Goal: Task Accomplishment & Management: Use online tool/utility

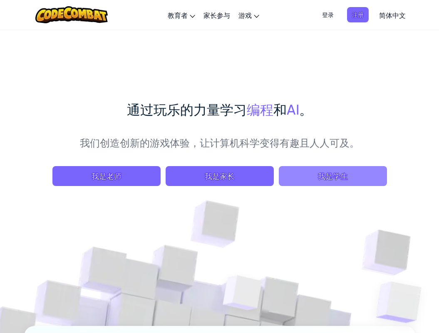
click at [337, 171] on span "我是学生" at bounding box center [333, 176] width 108 height 20
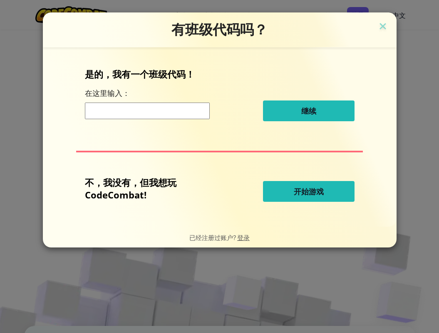
click at [317, 192] on span "开始游戏" at bounding box center [309, 192] width 30 height 10
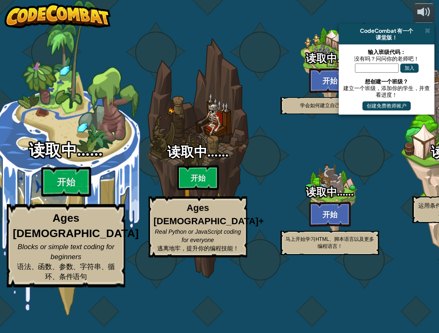
select select "zh-[PERSON_NAME]"
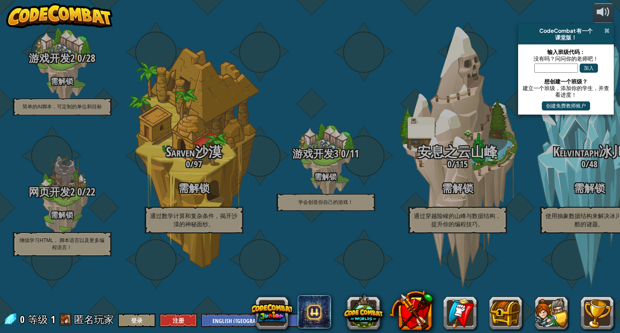
click at [438, 28] on span at bounding box center [606, 30] width 5 height 7
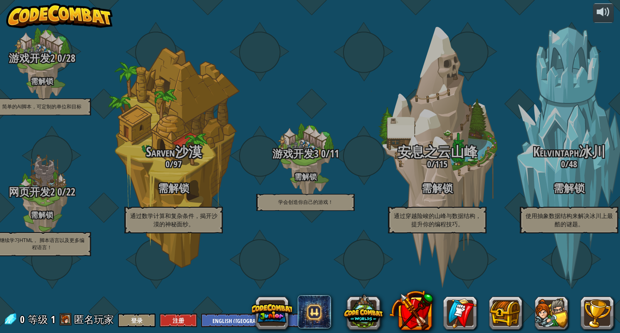
click at [178, 321] on button "注册" at bounding box center [178, 321] width 37 height 14
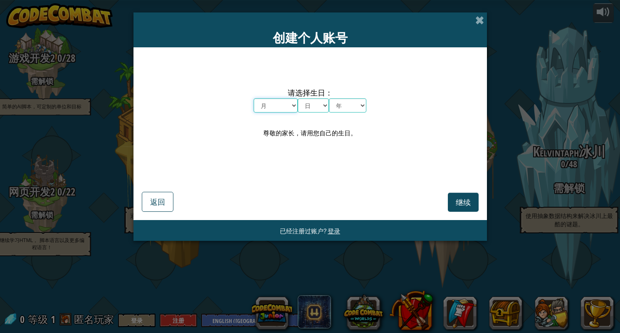
click at [291, 105] on select "月 一月 二月 三月 四月 五月 六月 七月 八月 九月 十月 十一月 十二月" at bounding box center [276, 106] width 44 height 14
select select "11"
click at [319, 102] on select "日 1 2 3 4 5 6 7 8 9 10 11 12 13 14 15 16 17 18 19 20 21 22 23 24 25 26 27 28 29…" at bounding box center [313, 106] width 31 height 14
select select "28"
click at [339, 101] on select "年 2025 2024 2023 2022 2021 2020 2019 2018 2017 2016 2015 2014 2013 2012 2011 20…" at bounding box center [347, 106] width 37 height 14
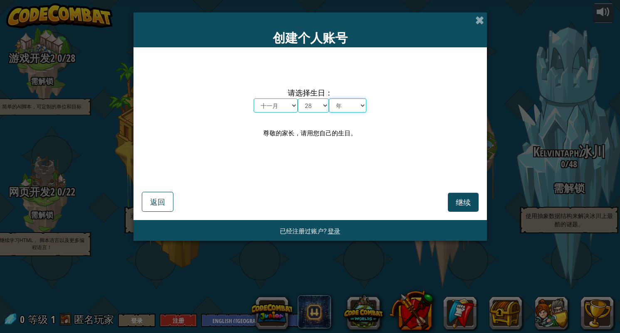
select select "2007"
click at [438, 202] on span "继续" at bounding box center [463, 202] width 15 height 10
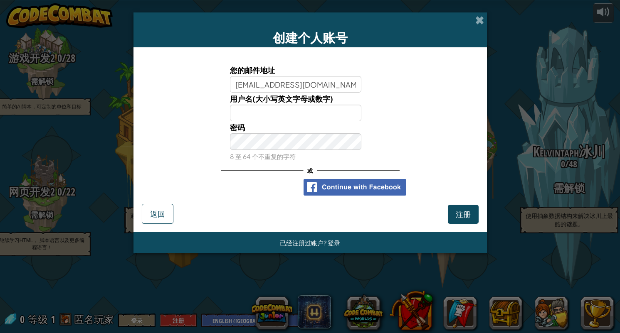
type input "13641792893@163.com"
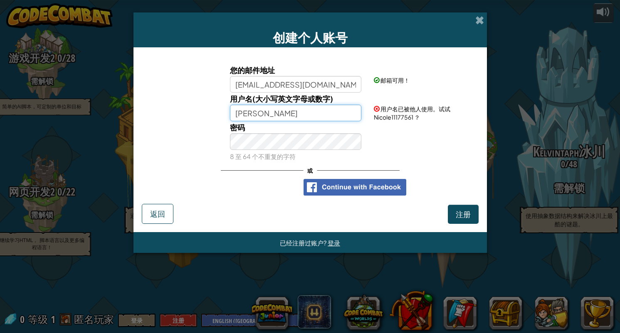
click at [272, 114] on input "Nicole" at bounding box center [295, 113] width 131 height 17
click at [256, 115] on input "Nicocolrr" at bounding box center [295, 113] width 131 height 17
type input "Nicocolrr"
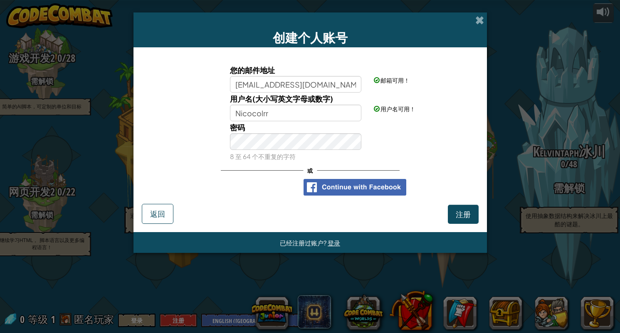
click at [438, 212] on span "注册" at bounding box center [463, 215] width 15 height 10
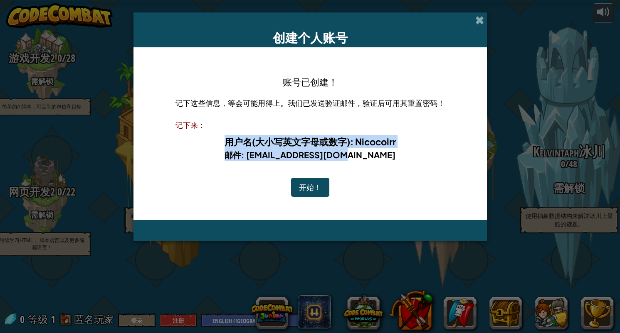
drag, startPoint x: 371, startPoint y: 153, endPoint x: 215, endPoint y: 139, distance: 156.5
click at [215, 139] on div "用户名(大小写英文字母或数字) : Nicocolrr 邮件 : 13641792893@163.com" at bounding box center [309, 148] width 269 height 35
copy div "用户名(大小写英文字母或数字) : Nicocolrr 邮件 : 13641792893@163.com"
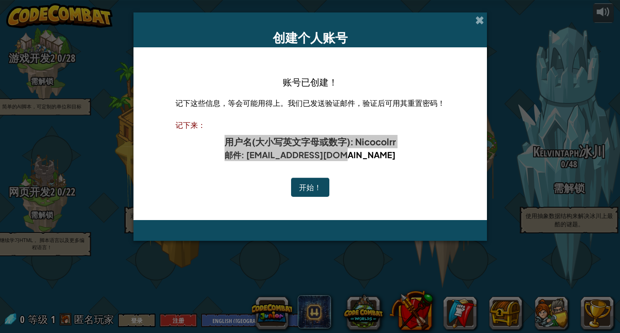
click at [407, 160] on h5 "邮件 : 13641792893@163.com" at bounding box center [310, 154] width 253 height 13
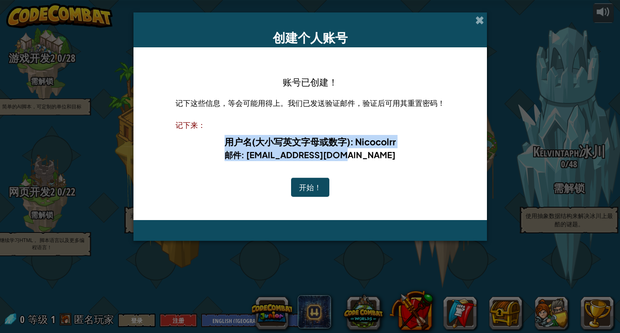
click at [311, 190] on button "开始！" at bounding box center [310, 187] width 38 height 19
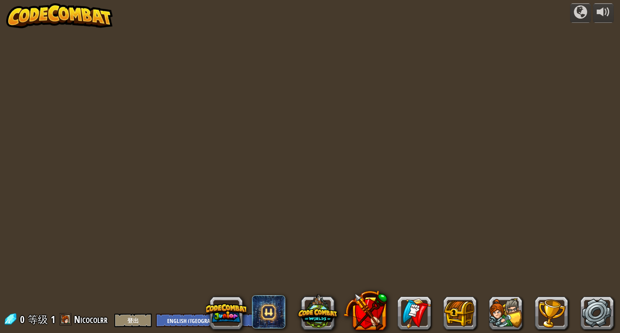
select select "zh-[PERSON_NAME]"
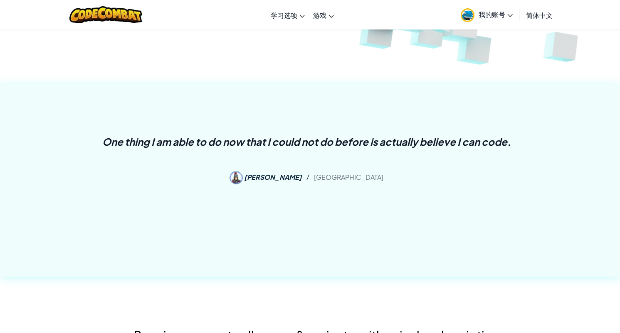
scroll to position [283, 0]
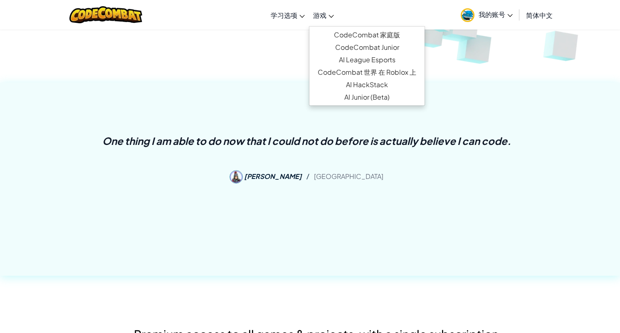
click at [333, 13] on link "游戏" at bounding box center [323, 15] width 29 height 22
click at [361, 208] on div "One thing I am able to do now that I could not do before is actually believe I …" at bounding box center [310, 158] width 474 height 111
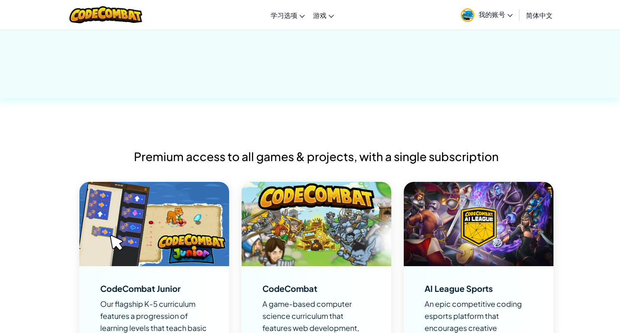
scroll to position [604, 0]
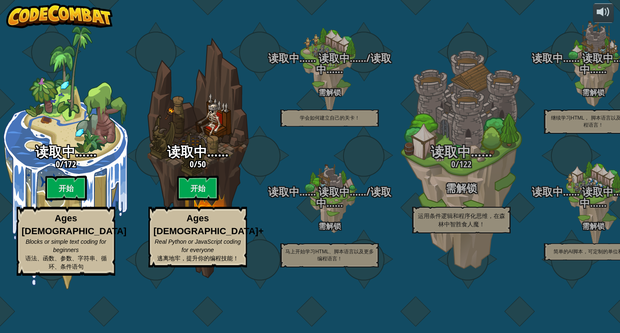
select select "zh-[PERSON_NAME]"
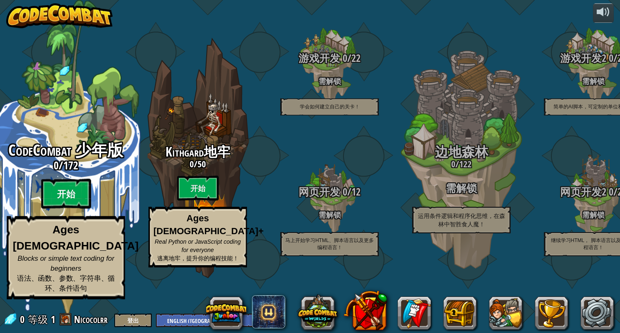
click at [71, 209] on btn "开始" at bounding box center [66, 194] width 50 height 30
select select "zh-[PERSON_NAME]"
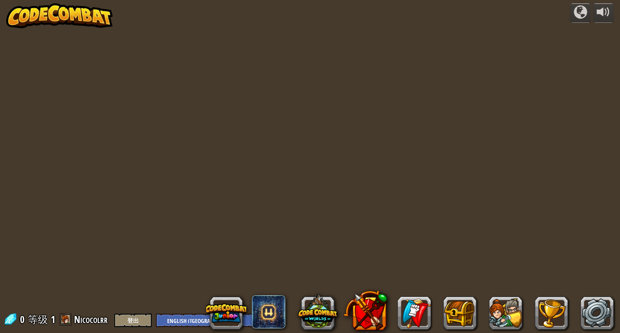
select select "zh-[PERSON_NAME]"
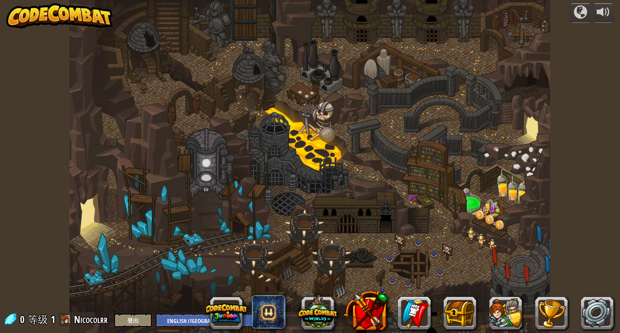
select select "zh-[PERSON_NAME]"
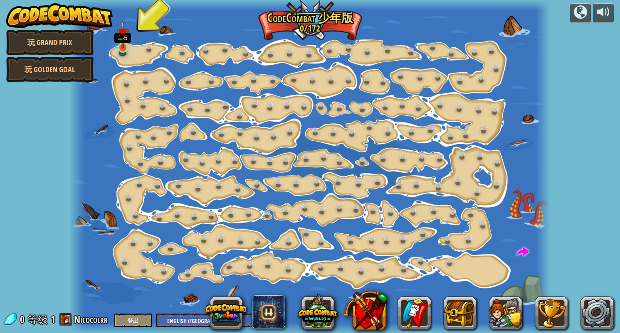
click at [126, 47] on img at bounding box center [123, 35] width 12 height 28
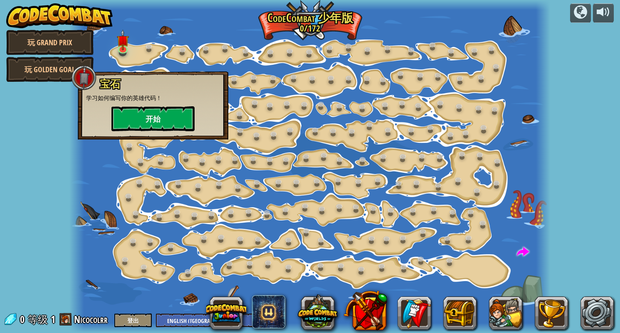
click at [165, 125] on button "开始" at bounding box center [152, 118] width 83 height 25
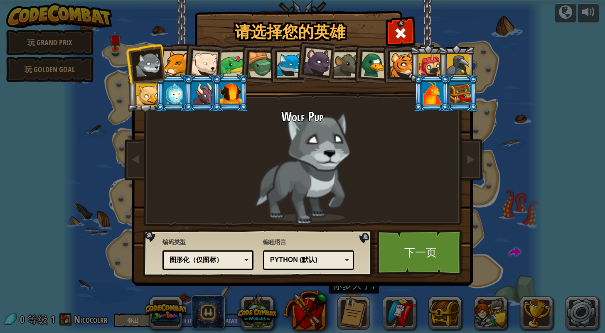
click at [320, 261] on div "Python (默认)" at bounding box center [306, 261] width 72 height 10
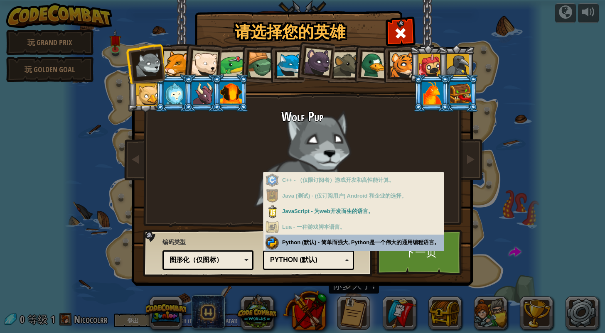
click at [340, 247] on div "编程语言 Python (默认) JavaScript Lua C++ Java (测试) Python (默认) C++ - （仅限订阅者）游戏开发和高性能…" at bounding box center [308, 253] width 91 height 34
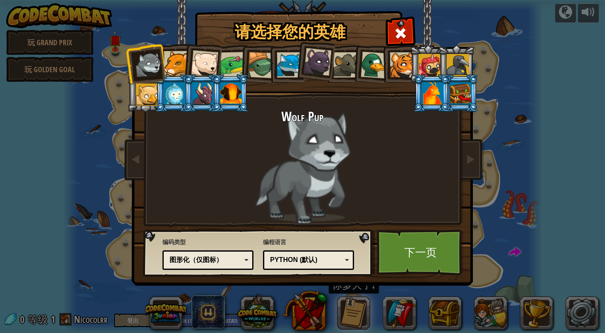
click at [245, 261] on div "图形化（仅图标）" at bounding box center [208, 260] width 80 height 13
click at [175, 69] on div at bounding box center [176, 63] width 25 height 25
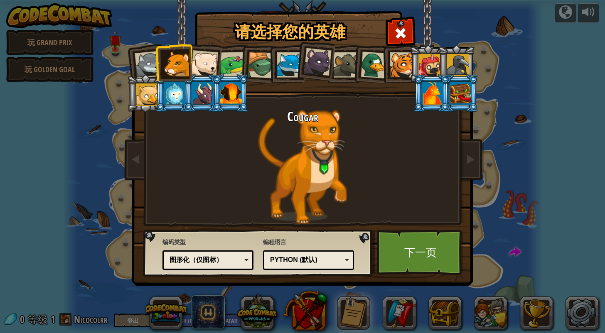
click at [163, 96] on li at bounding box center [173, 93] width 37 height 38
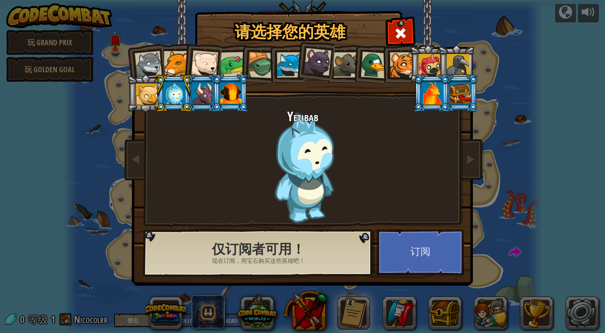
click at [352, 66] on div at bounding box center [345, 64] width 25 height 25
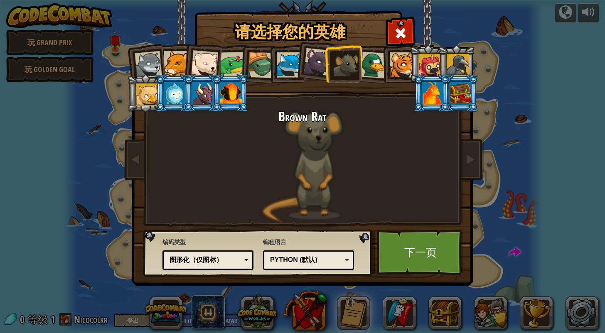
click at [374, 68] on div at bounding box center [374, 65] width 27 height 27
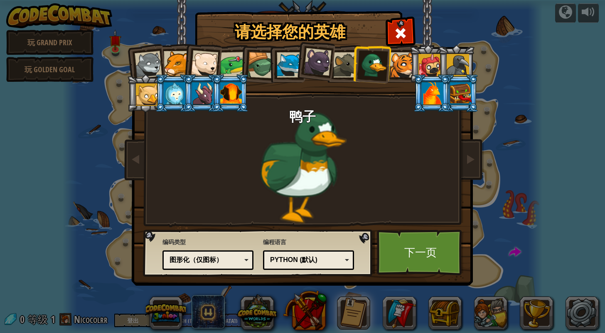
click at [457, 60] on div at bounding box center [458, 65] width 22 height 22
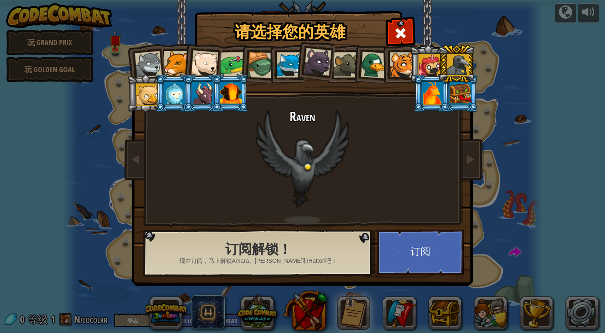
click at [281, 51] on li at bounding box center [286, 64] width 37 height 38
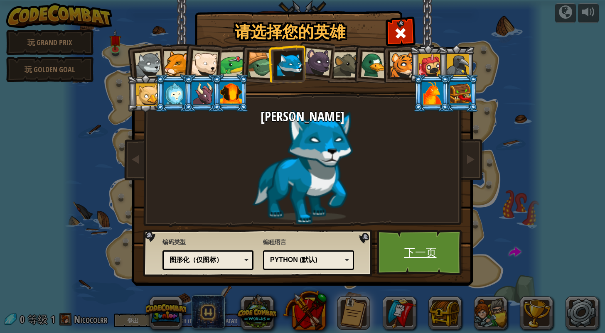
click at [420, 253] on link "下一页" at bounding box center [420, 253] width 87 height 46
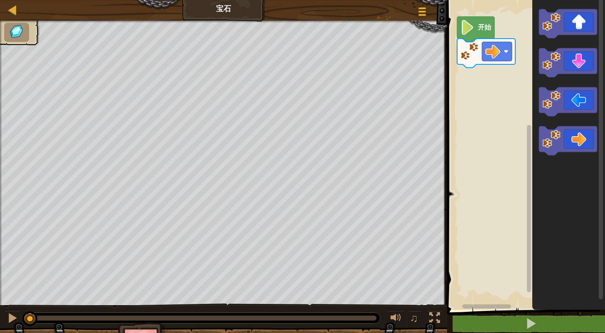
click at [478, 30] on text "开始" at bounding box center [485, 28] width 14 height 8
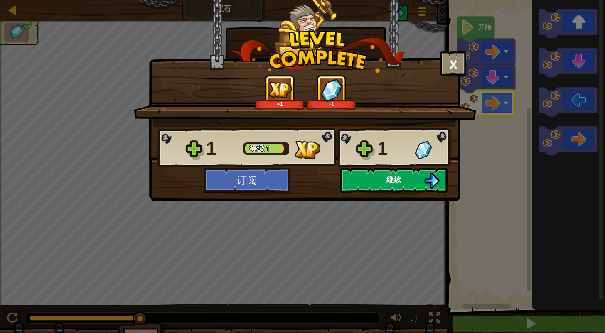
click at [419, 185] on button "继续" at bounding box center [394, 180] width 107 height 25
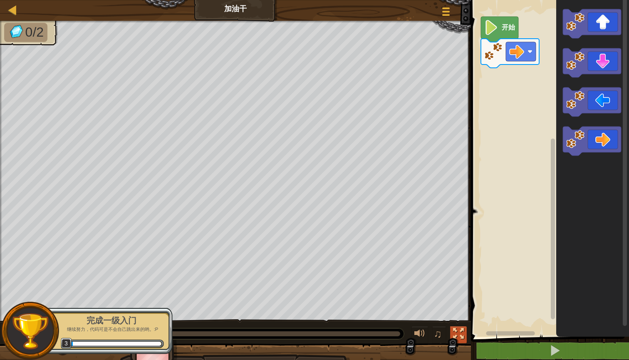
click at [457, 333] on div at bounding box center [458, 333] width 11 height 11
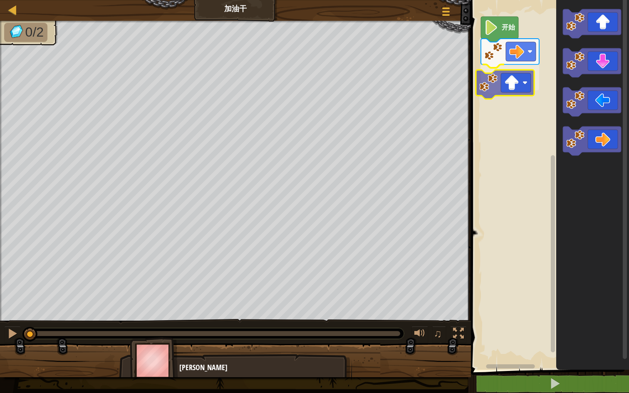
click at [514, 91] on div "开始" at bounding box center [548, 183] width 160 height 374
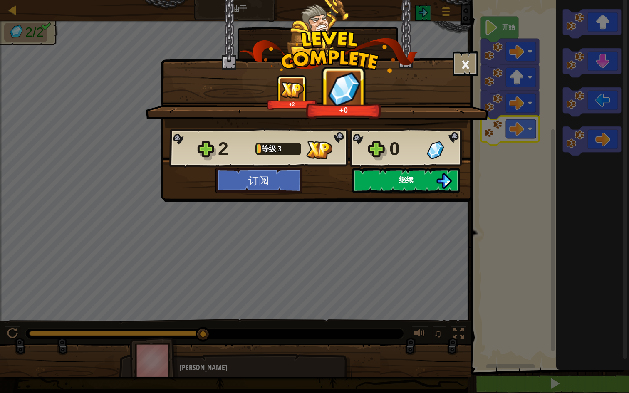
click at [417, 181] on button "继续" at bounding box center [405, 180] width 107 height 25
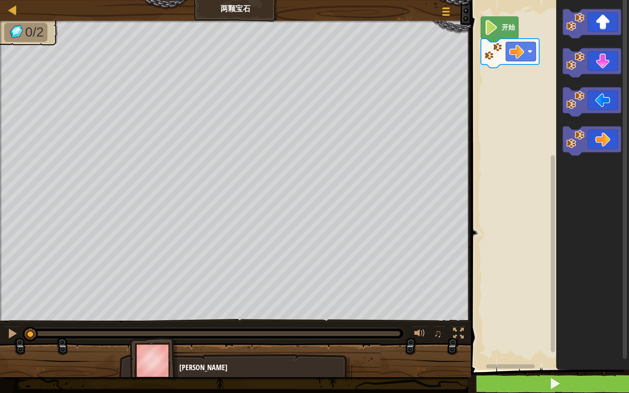
click at [516, 333] on button at bounding box center [554, 383] width 160 height 19
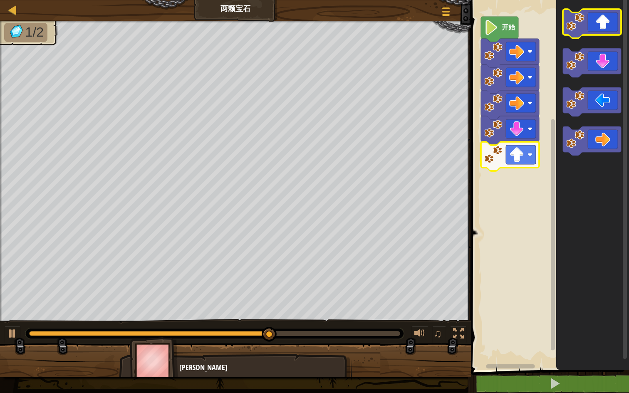
click at [597, 38] on rect "Blockly工作区" at bounding box center [592, 23] width 58 height 29
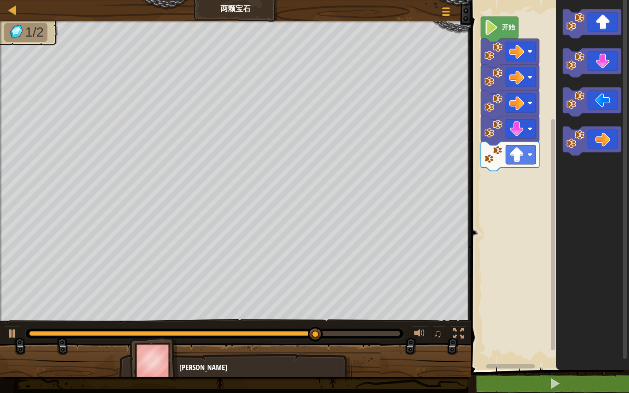
click at [519, 168] on div "开始" at bounding box center [548, 183] width 160 height 374
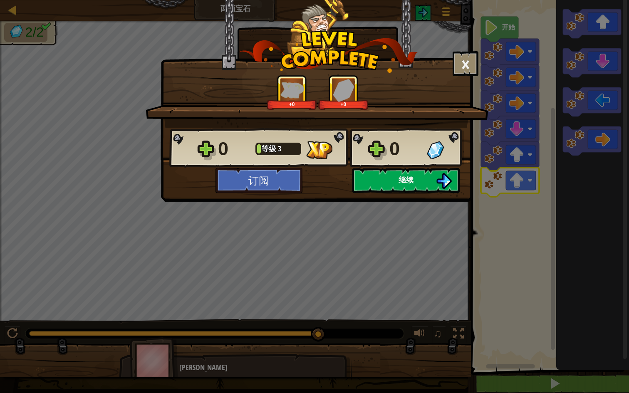
click at [405, 181] on span "继续" at bounding box center [405, 180] width 15 height 10
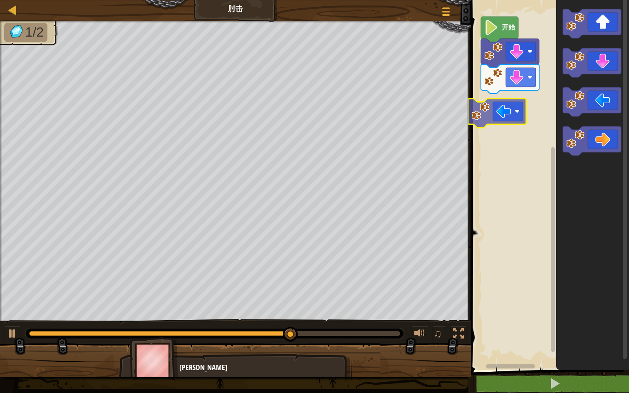
click at [532, 118] on div "开始" at bounding box center [548, 183] width 160 height 374
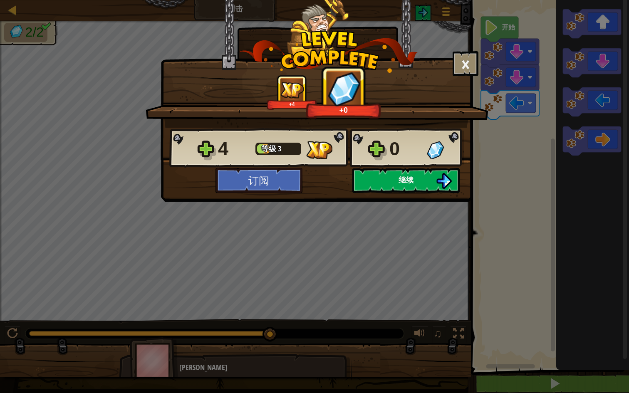
click at [410, 183] on span "继续" at bounding box center [405, 180] width 15 height 10
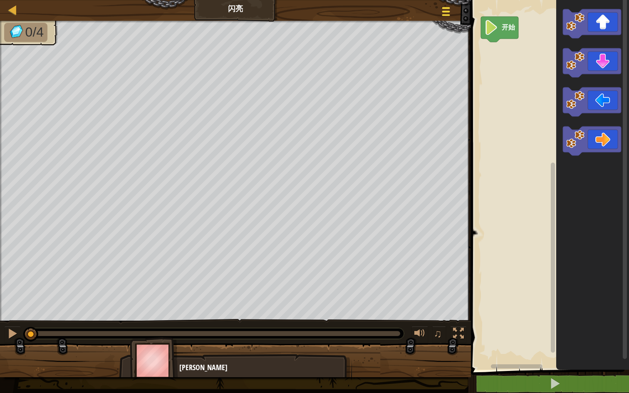
click at [442, 11] on span at bounding box center [446, 12] width 8 height 2
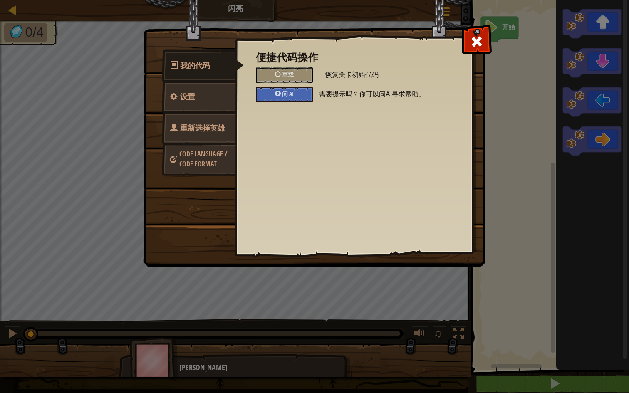
click at [209, 99] on link "设置" at bounding box center [199, 97] width 74 height 32
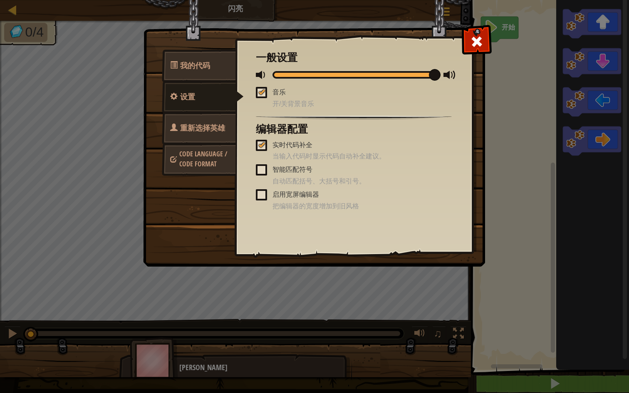
click at [211, 132] on span "重新选择英雄" at bounding box center [202, 128] width 45 height 10
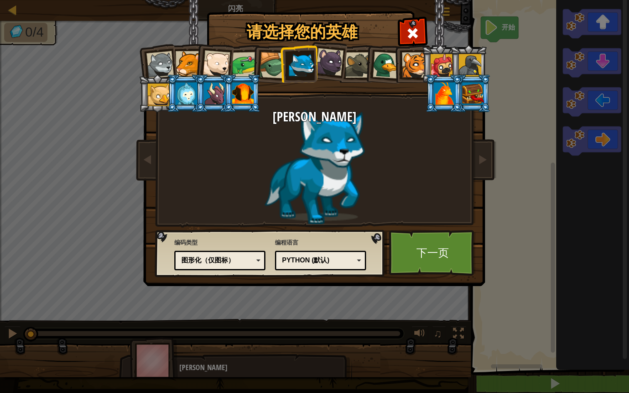
click at [235, 259] on div "图形化（仅图标）" at bounding box center [217, 261] width 72 height 10
click at [425, 257] on link "下一页" at bounding box center [432, 253] width 87 height 46
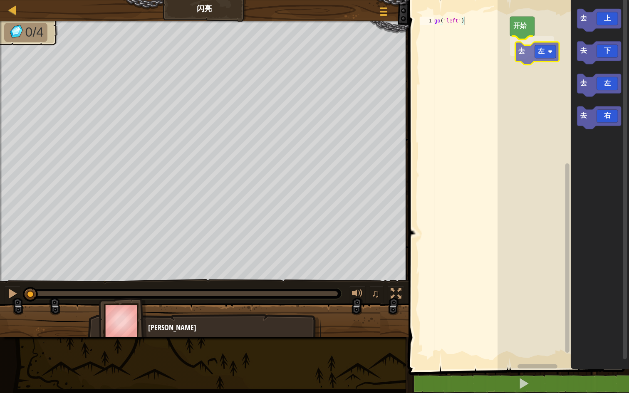
click at [547, 56] on div "开始 去 左 去 上 去 下 去 左 去 右 去 左" at bounding box center [562, 183] width 131 height 374
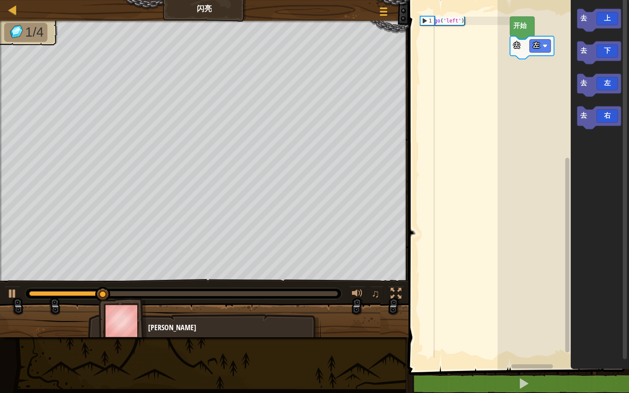
type textarea "go('left')"
click at [469, 39] on div "go ( 'left' )" at bounding box center [470, 196] width 77 height 358
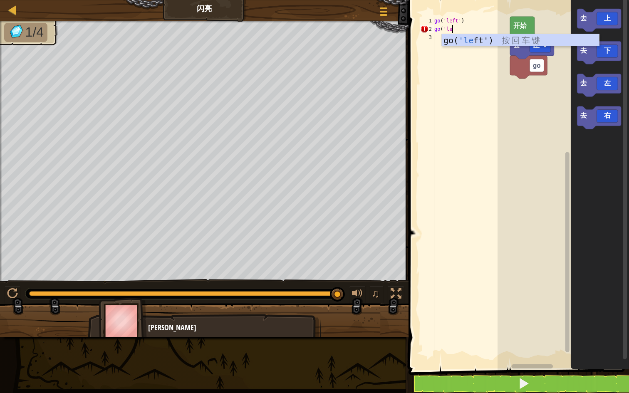
scroll to position [4, 2]
type textarea "go('left"
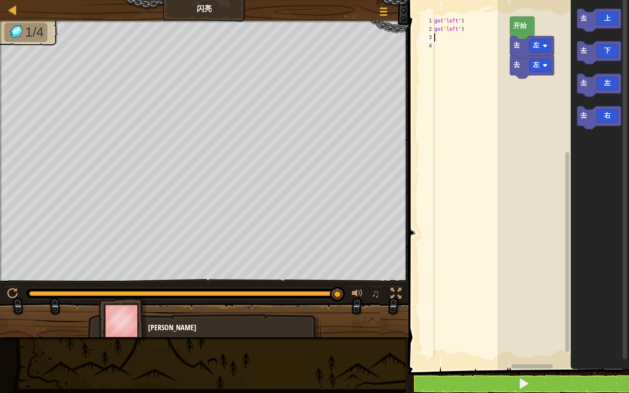
scroll to position [4, 0]
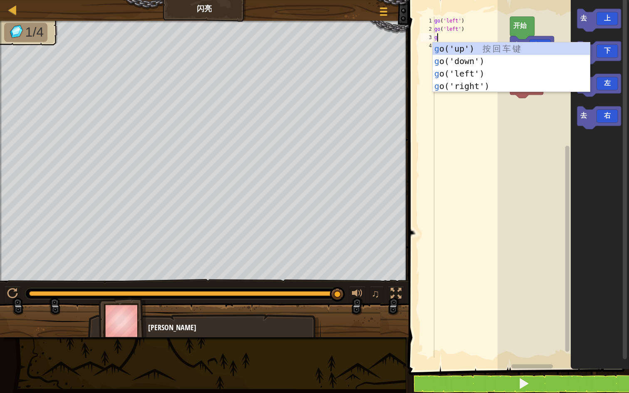
type textarea "go"
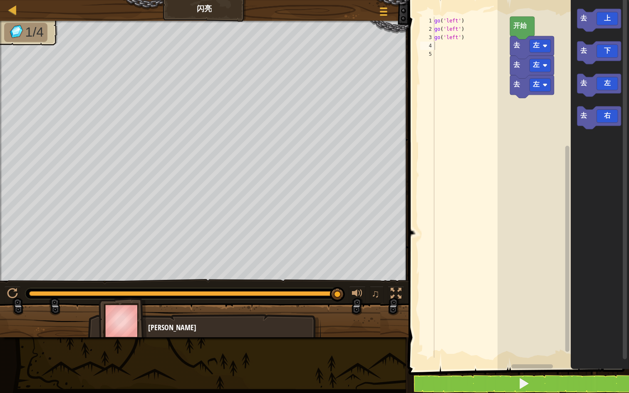
click at [528, 333] on span at bounding box center [524, 384] width 12 height 12
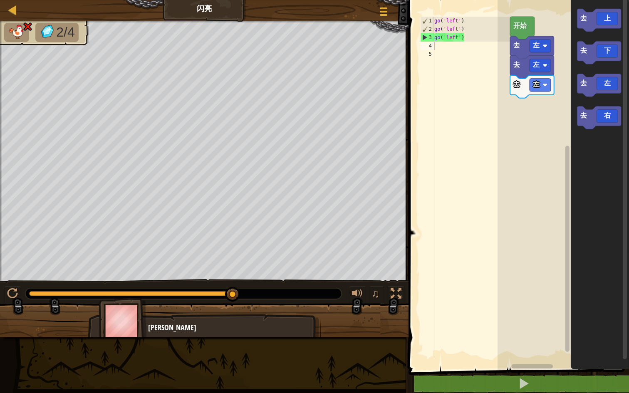
type textarea "go('left')"
drag, startPoint x: 471, startPoint y: 37, endPoint x: 425, endPoint y: 38, distance: 46.2
click at [425, 38] on div "go('left') 1 2 3 4 5 go ( 'left' ) go ( 'left' ) go ( 'left' ) הההההההההההההההה…" at bounding box center [463, 187] width 91 height 341
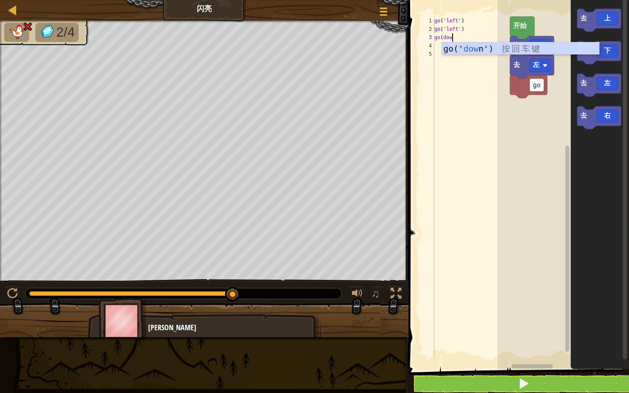
type textarea "go(down"
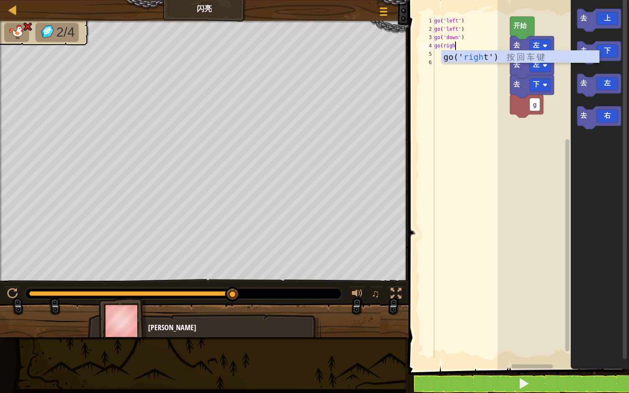
type textarea "go(right"
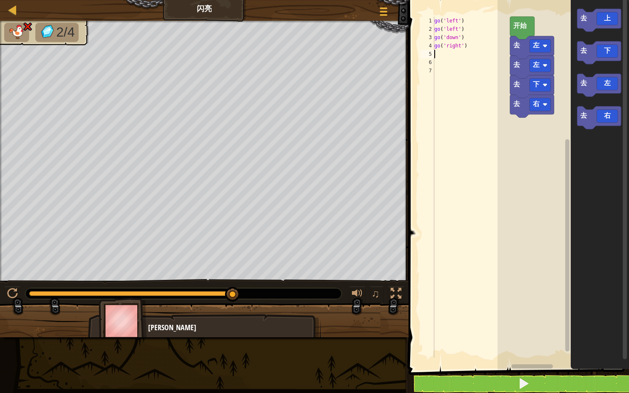
click at [541, 333] on button at bounding box center [523, 383] width 223 height 19
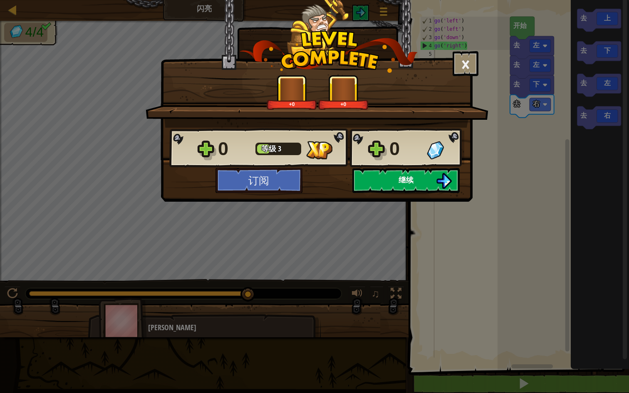
click at [411, 178] on span "继续" at bounding box center [405, 180] width 15 height 10
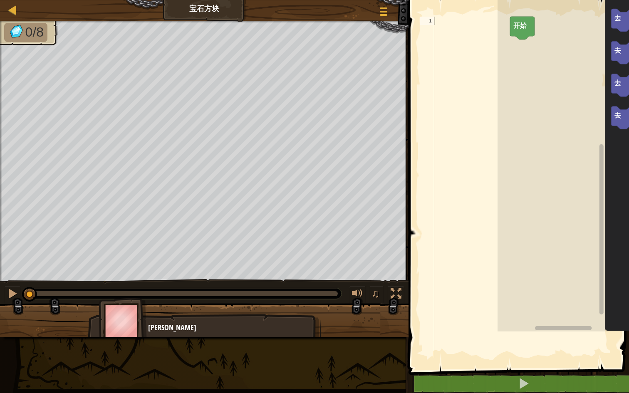
click at [411, 178] on span at bounding box center [519, 173] width 227 height 403
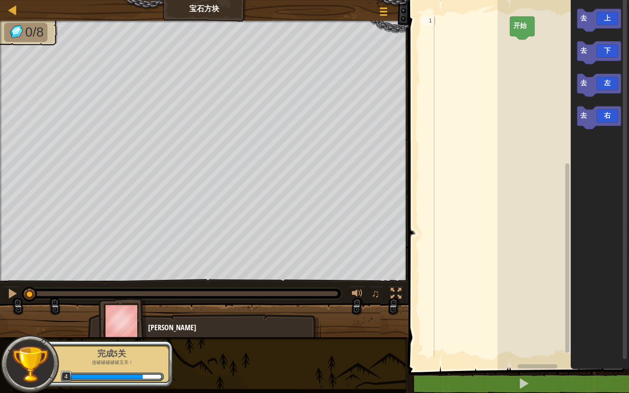
click at [464, 26] on div at bounding box center [470, 196] width 77 height 358
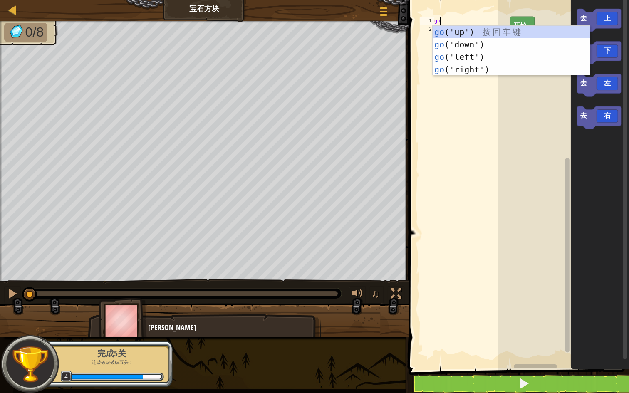
scroll to position [4, 0]
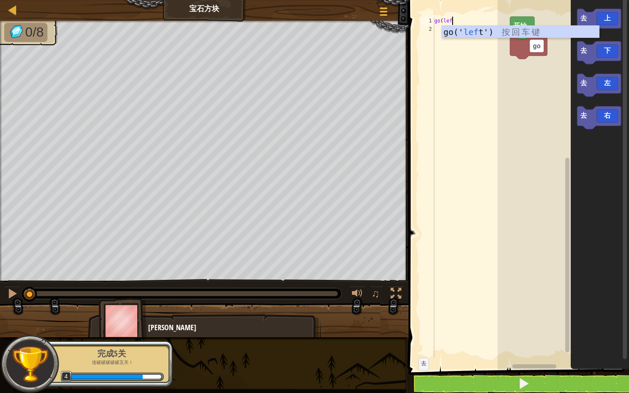
type textarea "go(left"
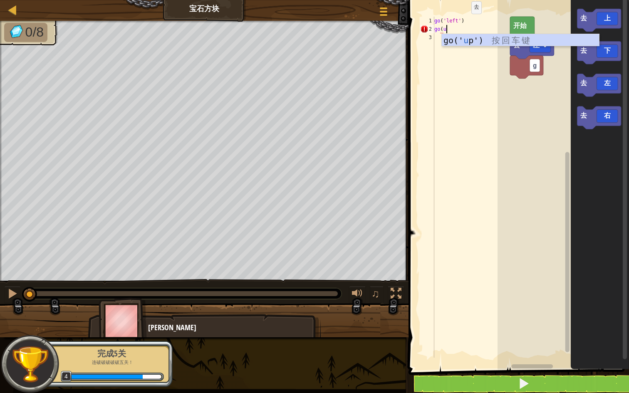
type textarea "go(up"
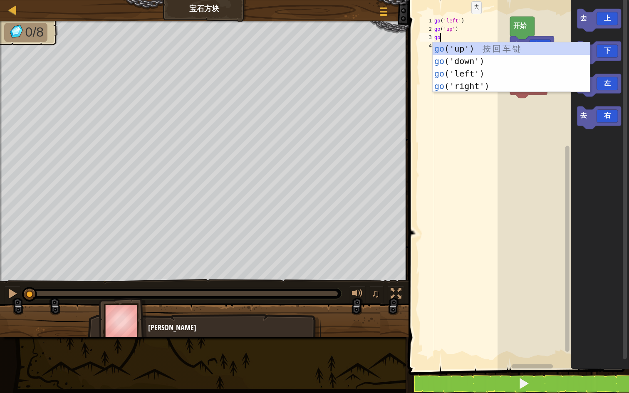
type textarea "gor"
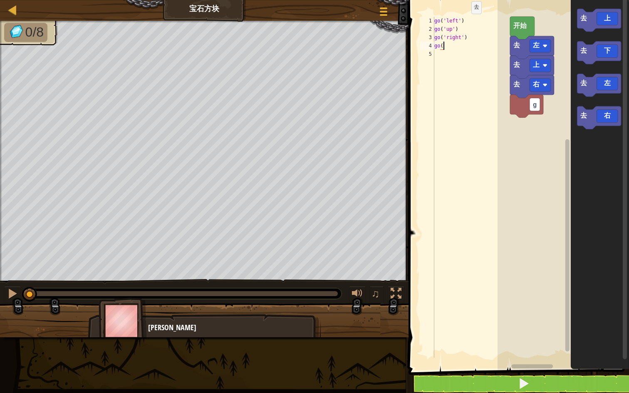
type textarea "go(ri"
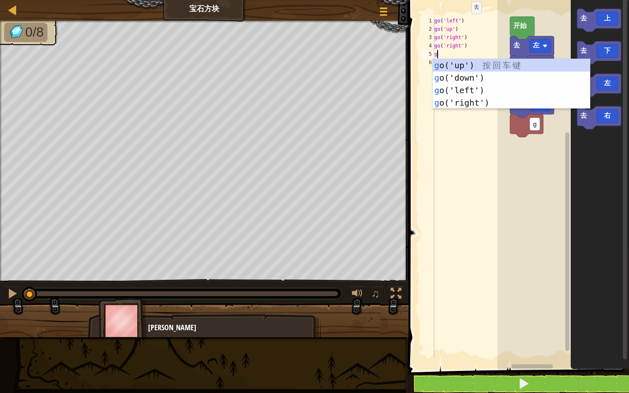
type textarea "go"
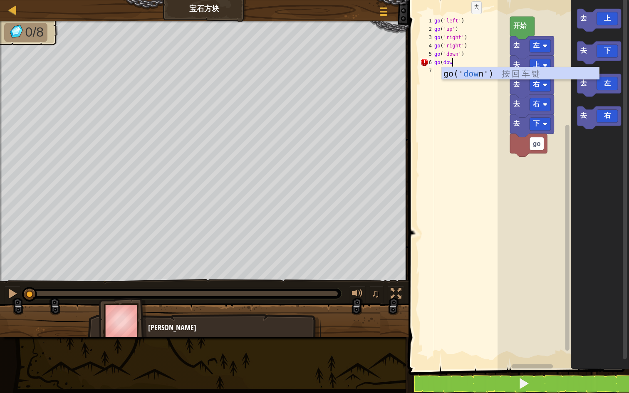
type textarea "go(down"
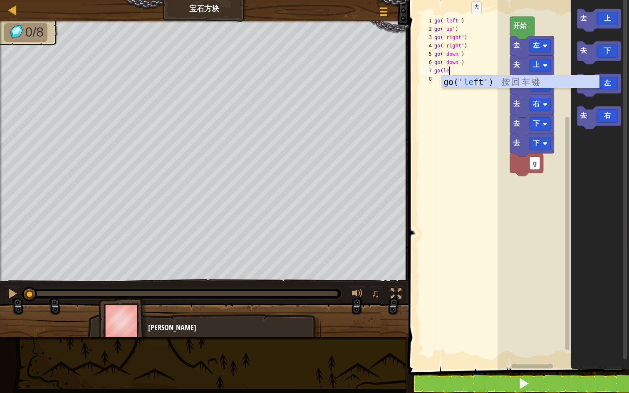
type textarea "go(left"
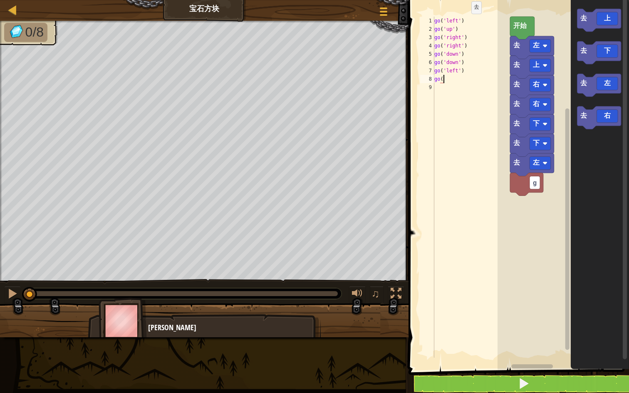
scroll to position [4, 1]
type textarea "go(left"
click at [514, 333] on button at bounding box center [523, 383] width 223 height 19
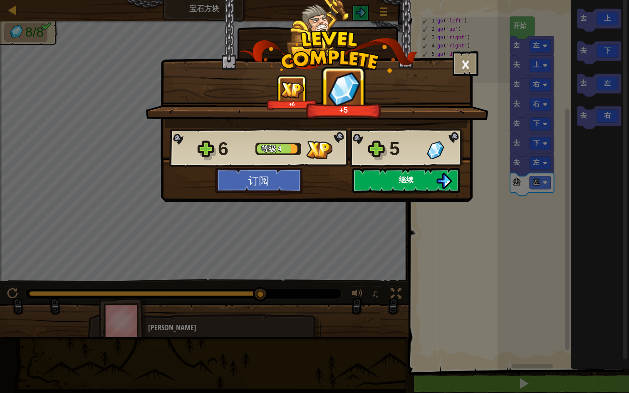
click at [431, 184] on button "继续" at bounding box center [405, 180] width 107 height 25
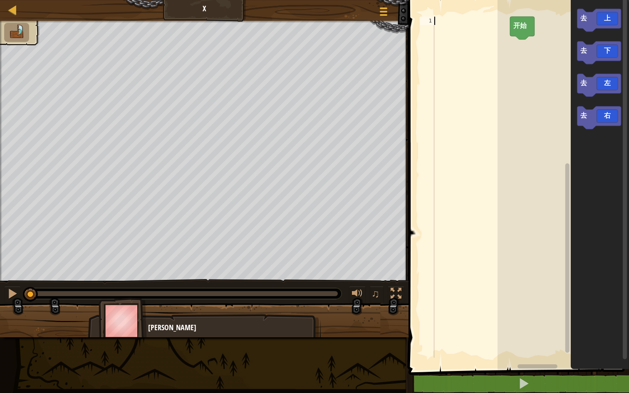
click at [451, 26] on div at bounding box center [470, 196] width 77 height 358
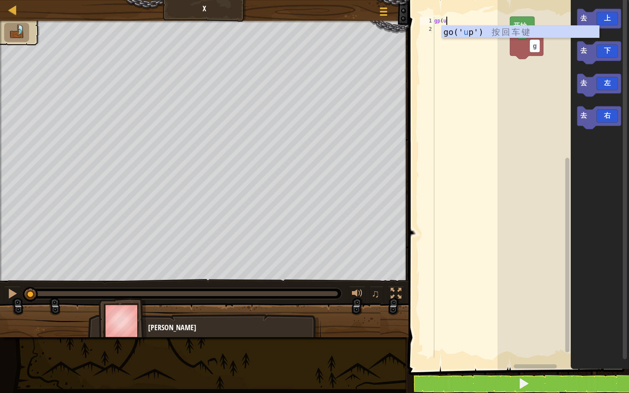
type textarea "gp(up"
drag, startPoint x: 474, startPoint y: 20, endPoint x: 428, endPoint y: 20, distance: 46.2
click at [428, 20] on div "1 2 3 gp ( go ( 'up' ) הההההההההההההההההההההההההההההההההההההההההההההההההההההההה…" at bounding box center [463, 187] width 91 height 341
type textarea "go(up"
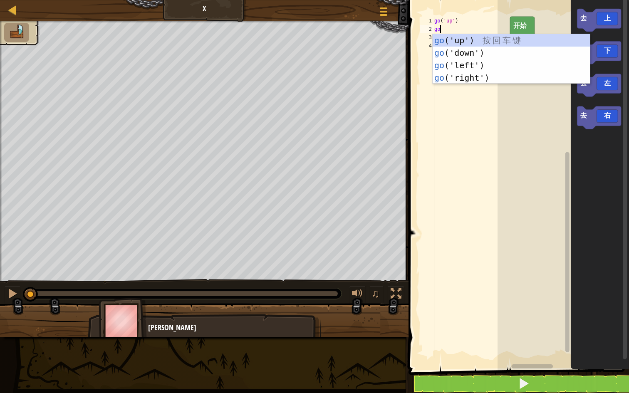
scroll to position [4, 0]
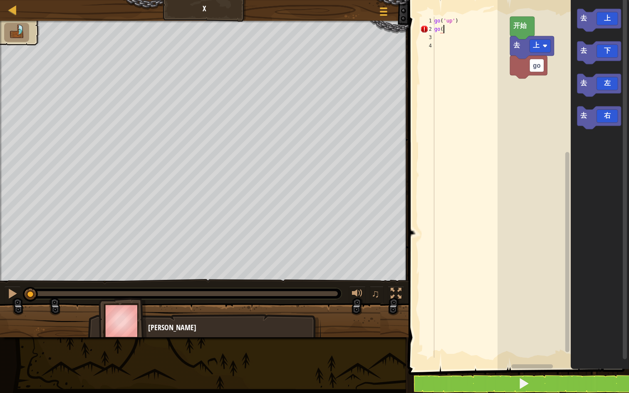
type textarea "go(ri"
type textarea "go(r"
type textarea "go('right')"
click at [449, 57] on div "go ( 'up' ) go ( 'right' ) go ( 'right' )" at bounding box center [470, 196] width 77 height 358
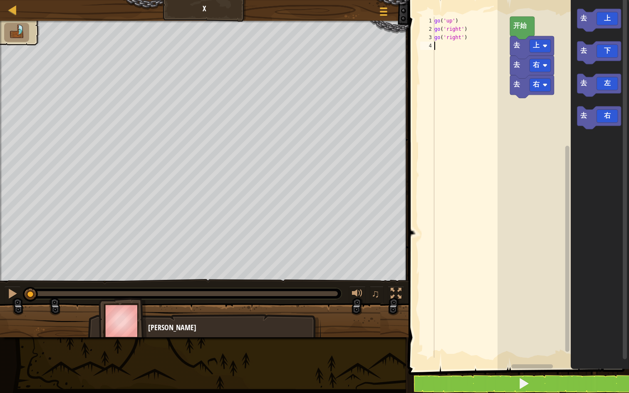
click at [477, 333] on button at bounding box center [523, 383] width 223 height 19
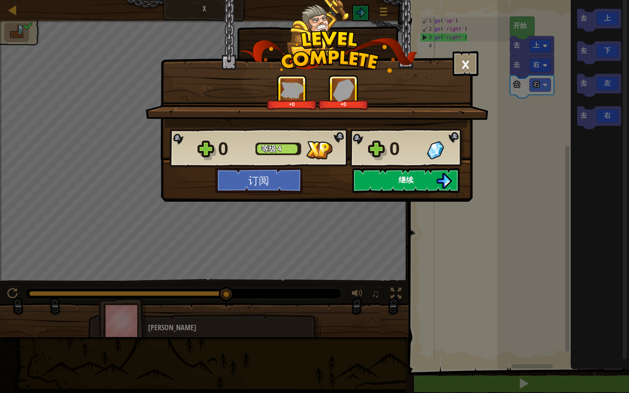
click at [419, 182] on button "继续" at bounding box center [405, 180] width 107 height 25
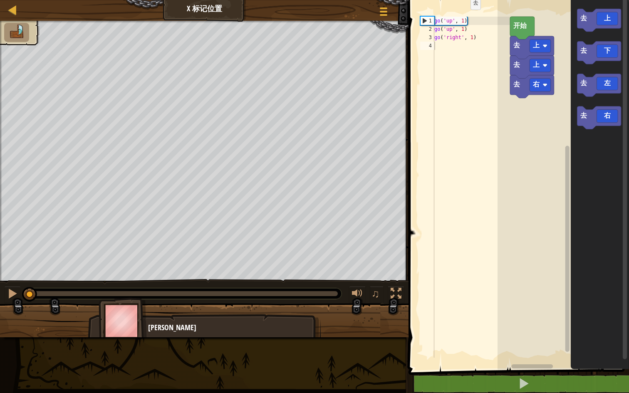
click at [464, 22] on div "go ( 'up' , 1 ) go ( 'up' , 1 ) go ( 'right' , 1 )" at bounding box center [470, 196] width 77 height 358
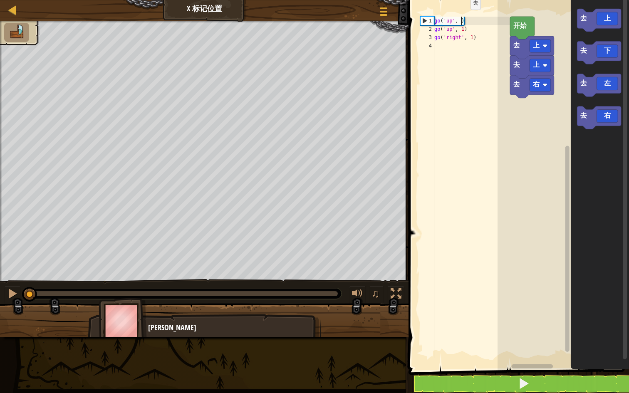
scroll to position [4, 2]
drag, startPoint x: 468, startPoint y: 30, endPoint x: 422, endPoint y: 28, distance: 46.6
click at [422, 28] on div "go('up', 2) 1 2 3 4 go ( 'up' , 2 ) go ( 'up' , 1 ) go ( 'right' , 1 ) הההההההה…" at bounding box center [463, 187] width 91 height 341
type textarea "go('up', 1)"
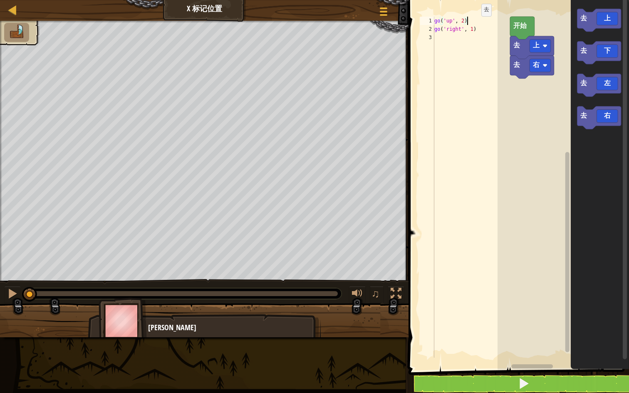
click at [474, 29] on div "go ( 'up' , 2 ) go ( 'right' , 1 )" at bounding box center [470, 196] width 77 height 358
type textarea "go('right', 3)"
click at [459, 37] on div "go ( 'up' , 2 ) go ( 'right' , 3 )" at bounding box center [470, 196] width 77 height 358
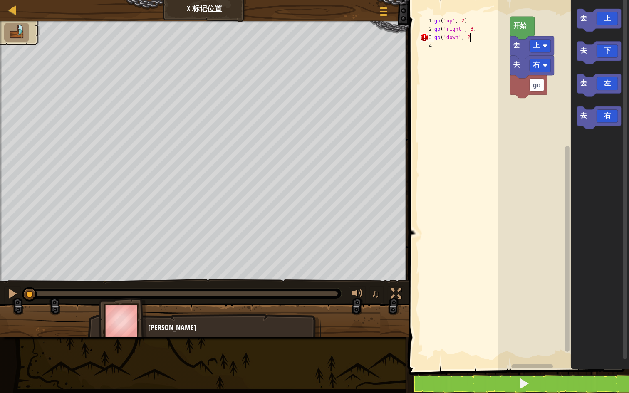
type textarea "go('down', 2)"
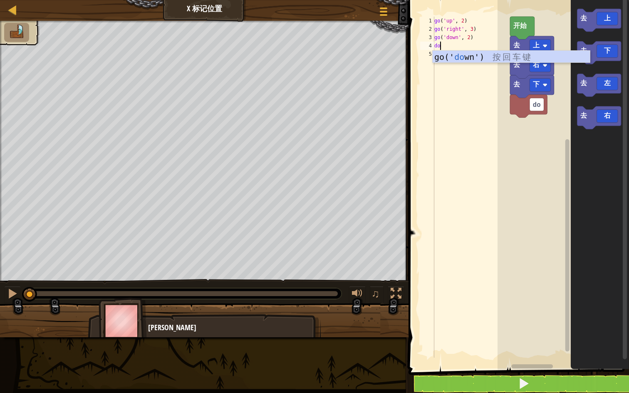
type textarea "d"
type textarea "go('left', 1)"
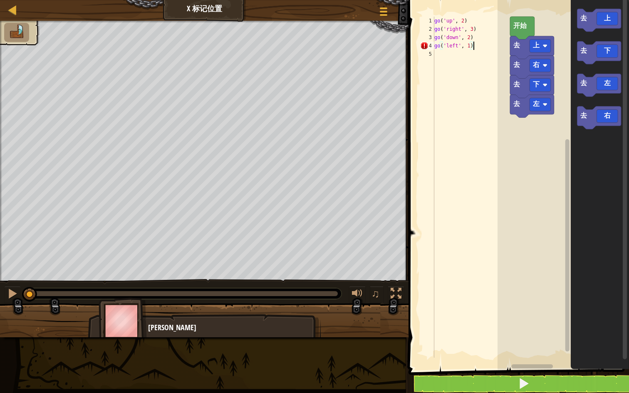
scroll to position [4, 0]
click at [515, 333] on button at bounding box center [523, 383] width 223 height 19
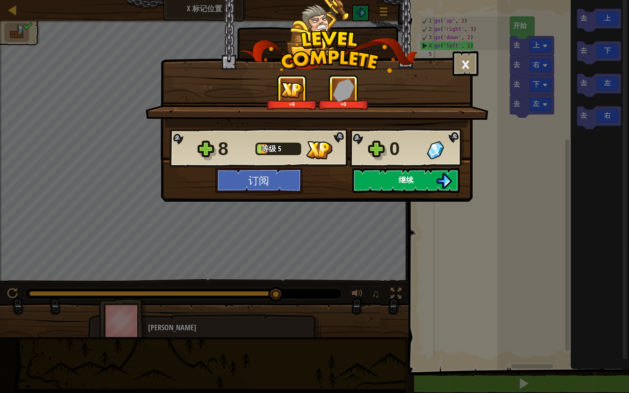
click at [405, 178] on span "继续" at bounding box center [405, 180] width 15 height 10
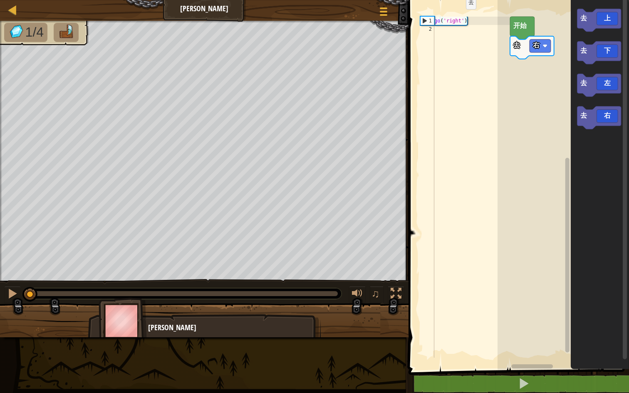
click at [459, 22] on div "go ( 'right' )" at bounding box center [470, 196] width 77 height 358
click at [464, 21] on div "go ( 'right' )" at bounding box center [470, 196] width 77 height 358
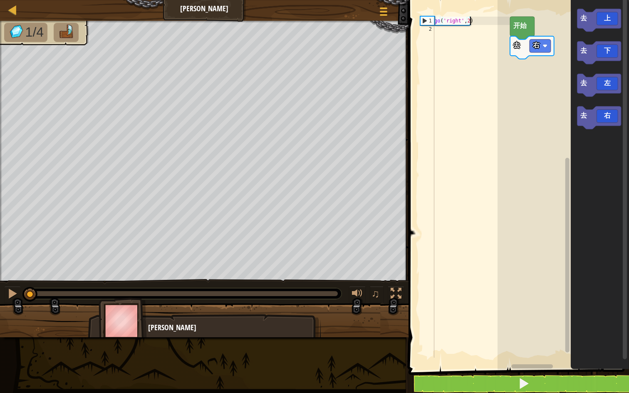
scroll to position [4, 3]
click at [468, 21] on div "go ( 'right' , 2 )" at bounding box center [470, 196] width 77 height 358
click at [466, 20] on div "go ( 'right' , 2 )" at bounding box center [470, 196] width 77 height 358
click at [471, 20] on div "go ( 'right' , 2 )" at bounding box center [470, 196] width 77 height 358
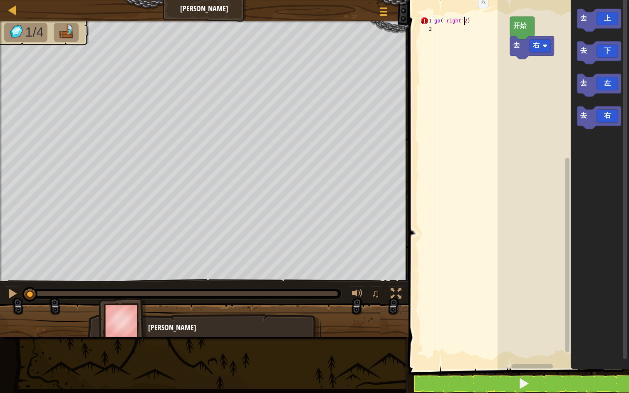
type textarea "go('right', 2)"
click at [441, 26] on div "go ( 'right' , 2 )" at bounding box center [470, 196] width 77 height 358
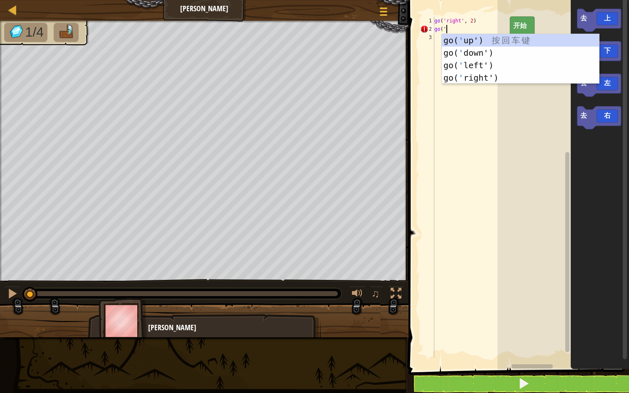
scroll to position [4, 1]
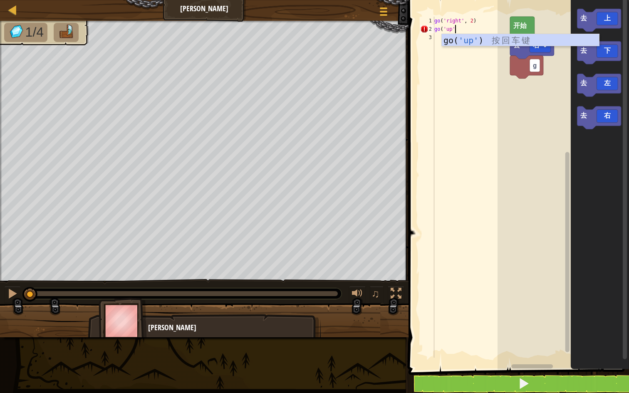
type textarea "go('up')"
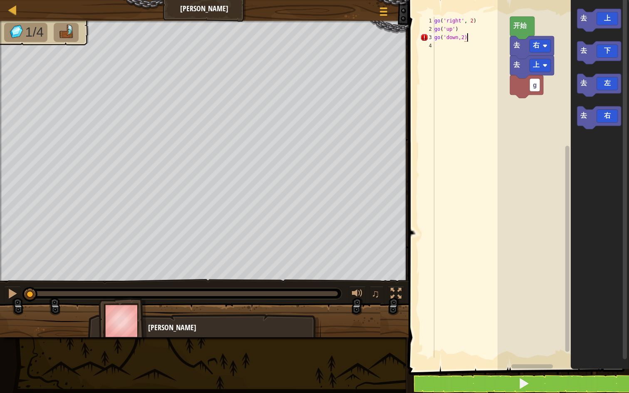
scroll to position [4, 2]
click at [462, 38] on div "go ( 'right' , 2 ) go ( 'up' ) go ( 'down,2)" at bounding box center [470, 196] width 77 height 358
type textarea "go('down',2)"
click at [463, 282] on div "go ( 'right' , 2 ) go ( 'up' ) go ( 'down' , 2 )" at bounding box center [470, 196] width 77 height 358
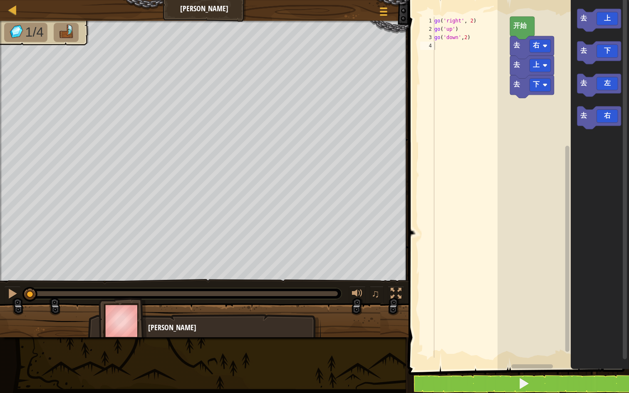
click at [479, 333] on button at bounding box center [523, 383] width 223 height 19
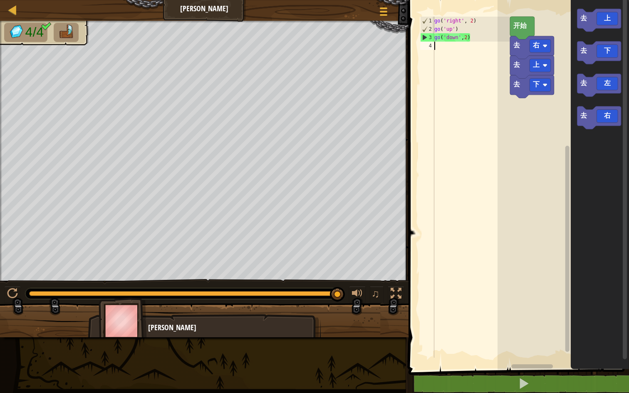
click at [454, 50] on div "go ( 'right' , 2 ) go ( 'up' ) go ( 'down' , 2 )" at bounding box center [470, 196] width 77 height 358
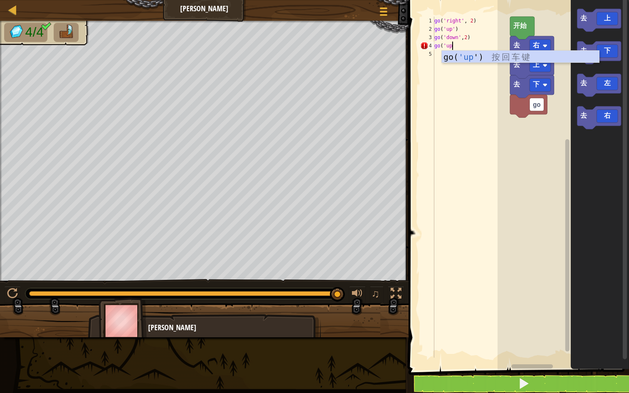
scroll to position [4, 1]
type textarea "go('up')"
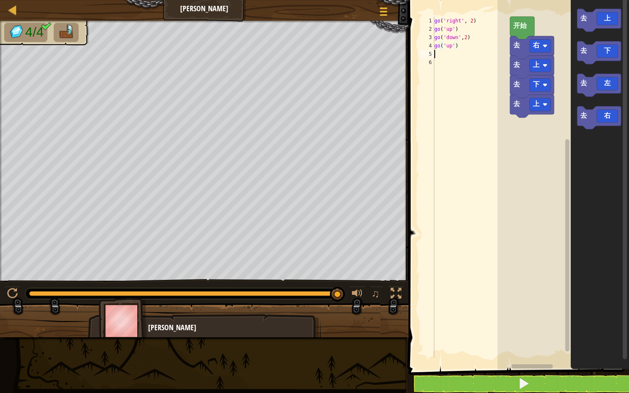
scroll to position [4, 0]
type textarea "go"
click at [491, 333] on button at bounding box center [523, 383] width 223 height 19
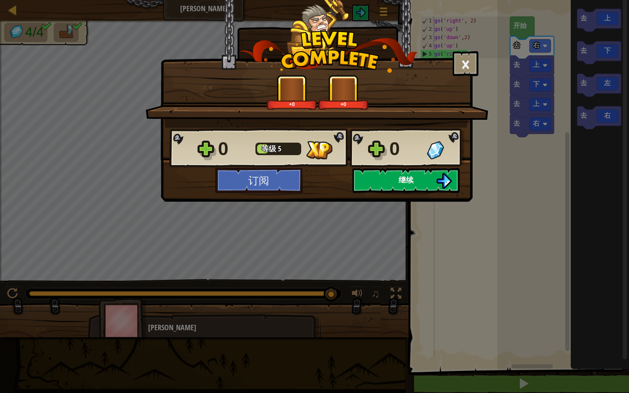
click at [407, 187] on button "继续" at bounding box center [405, 180] width 107 height 25
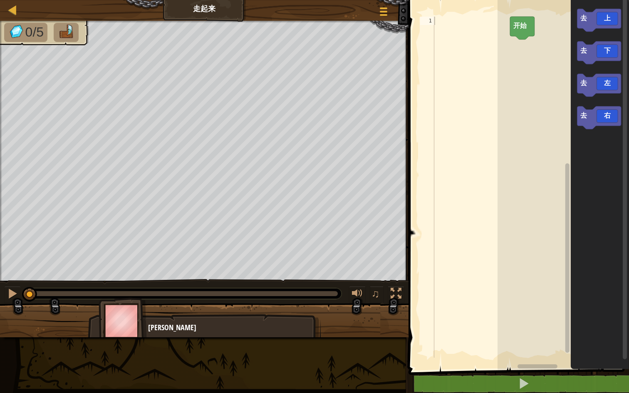
click at [449, 20] on div at bounding box center [470, 196] width 77 height 358
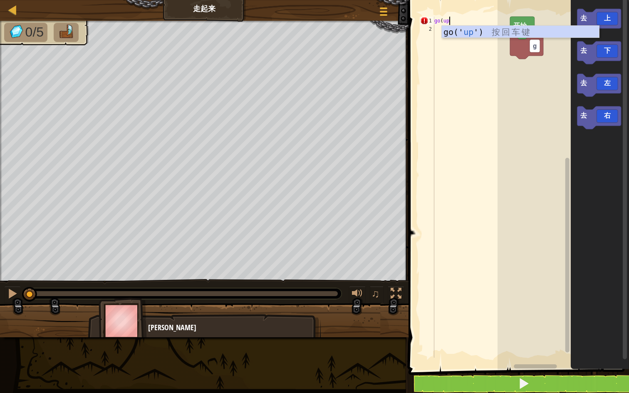
scroll to position [4, 0]
type textarea "go('up',3)"
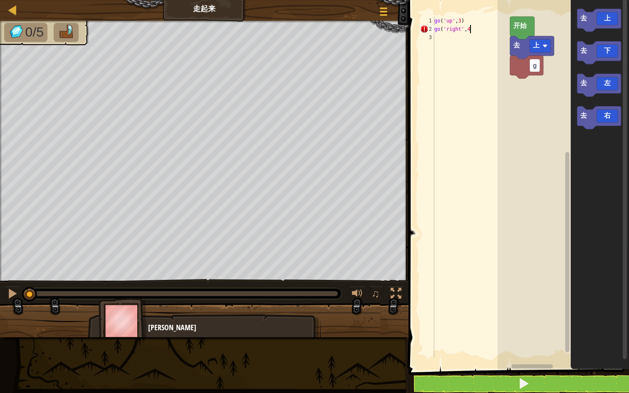
type textarea "go('right',4)"
type textarea "go('doen',3)"
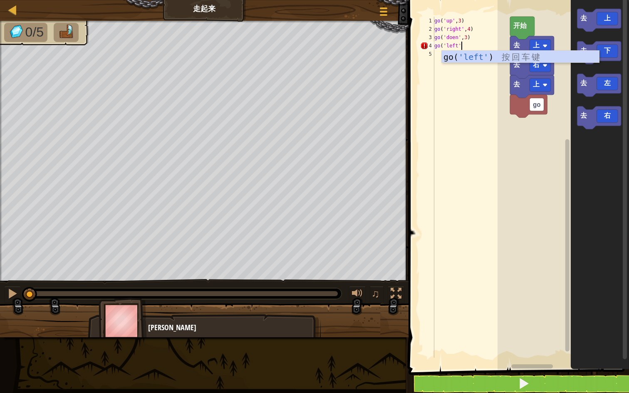
scroll to position [4, 2]
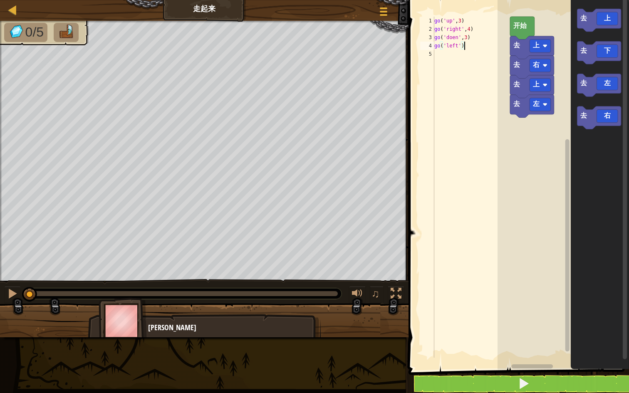
click at [511, 333] on button at bounding box center [523, 383] width 223 height 19
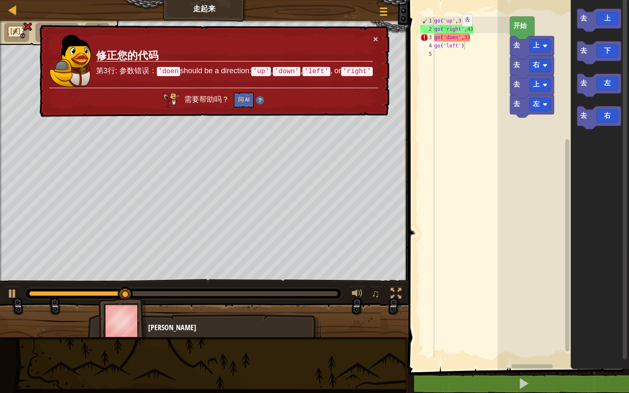
click at [455, 39] on div "go ( 'up' , 3 ) go ( 'right' , 4 ) go ( 'doen' , 3 ) go ( 'left' )" at bounding box center [470, 196] width 77 height 358
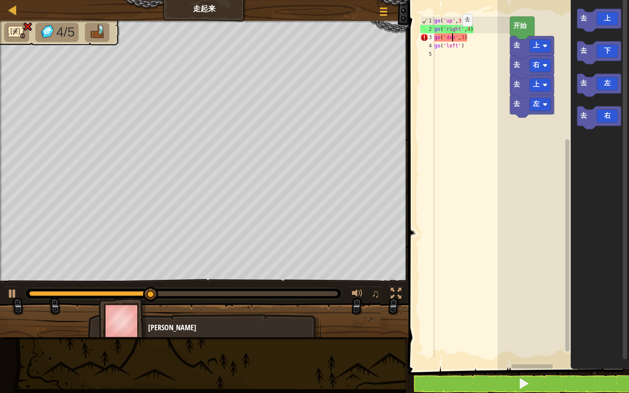
type textarea "go('down',3)"
click at [485, 174] on div "go ( 'up' , 3 ) go ( 'right' , 4 ) go ( 'down' , 3 ) go ( 'left' )" at bounding box center [470, 196] width 77 height 358
click at [480, 333] on button at bounding box center [523, 383] width 223 height 19
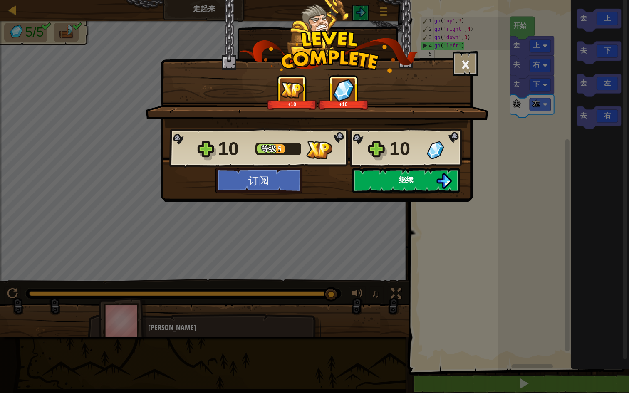
click at [416, 184] on button "继续" at bounding box center [405, 180] width 107 height 25
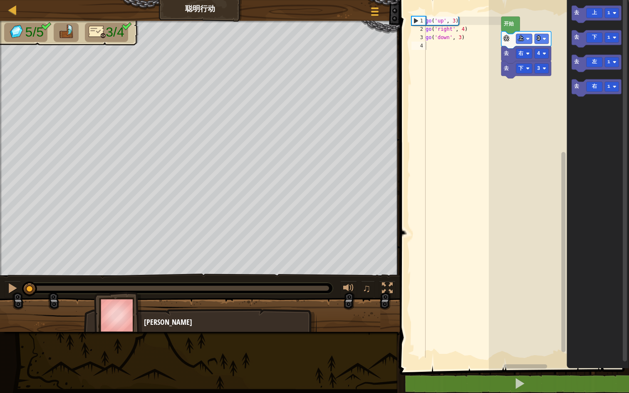
click at [445, 52] on div "go ( 'up' , 3 ) go ( 'right' , 4 ) go ( 'down' , 3 )" at bounding box center [462, 196] width 77 height 358
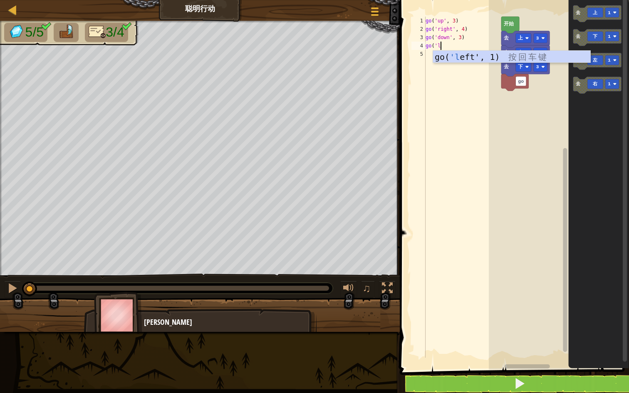
scroll to position [4, 1]
type textarea "go('left')"
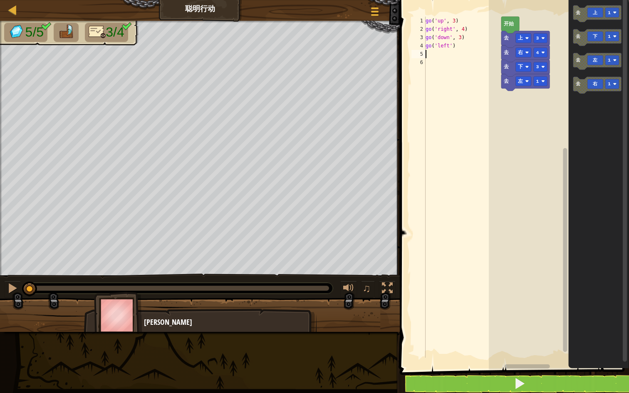
click at [482, 333] on button at bounding box center [519, 383] width 232 height 19
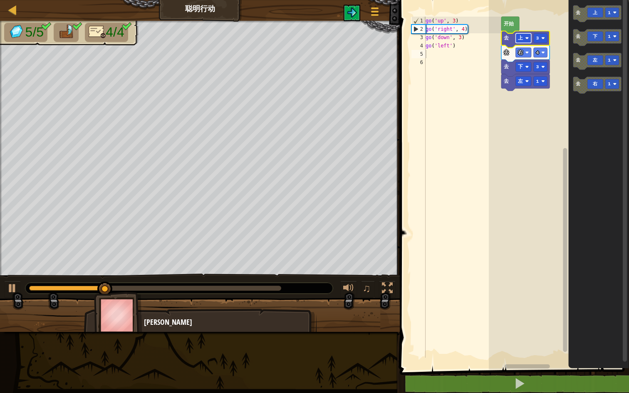
click at [527, 37] on image "Blockly工作区" at bounding box center [527, 38] width 4 height 4
click at [543, 39] on image "Blockly工作区" at bounding box center [543, 38] width 4 height 4
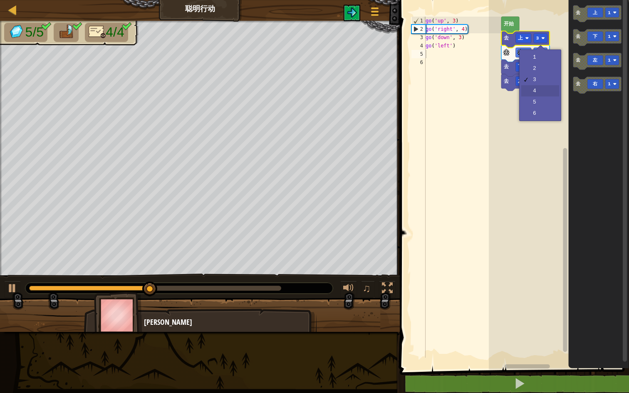
scroll to position [0, 0]
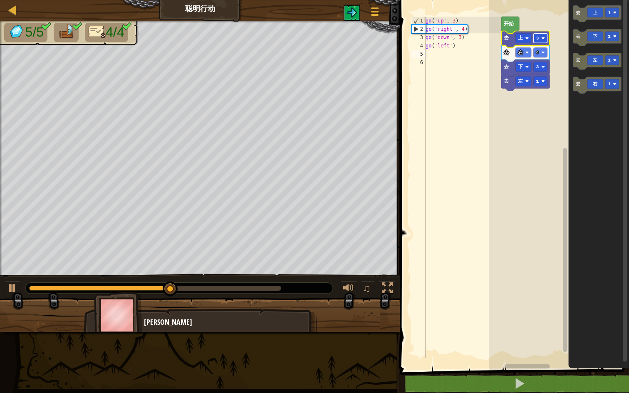
click at [545, 39] on rect "Blockly工作区" at bounding box center [540, 38] width 14 height 10
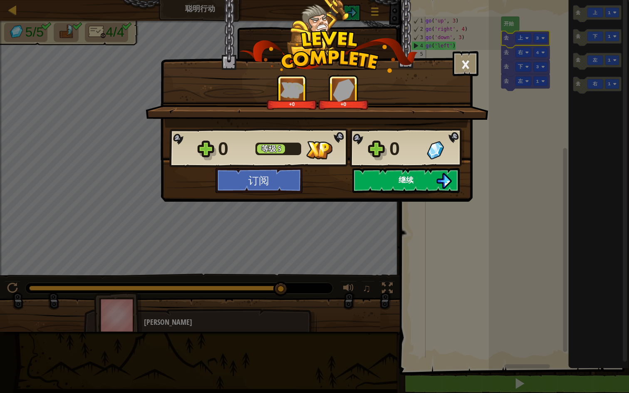
click at [390, 183] on button "继续" at bounding box center [405, 180] width 107 height 25
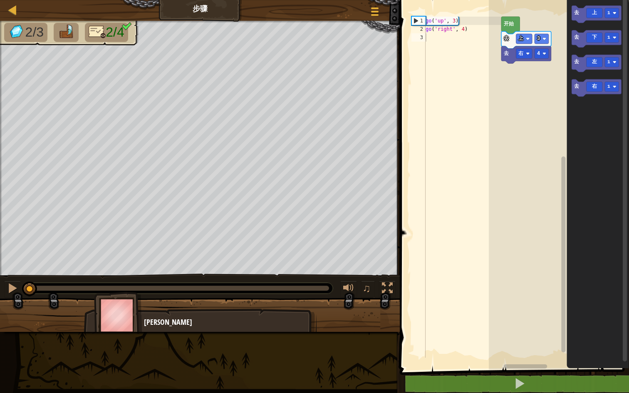
click at [449, 39] on div "go ( 'up' , 3 ) go ( 'right' , 4 )" at bounding box center [462, 196] width 77 height 358
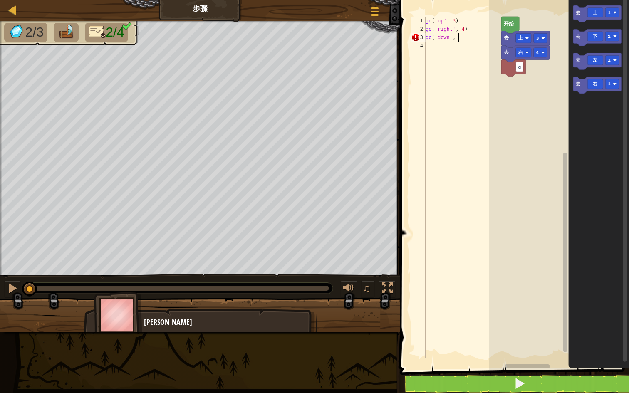
scroll to position [4, 2]
type textarea "go('down', 3)"
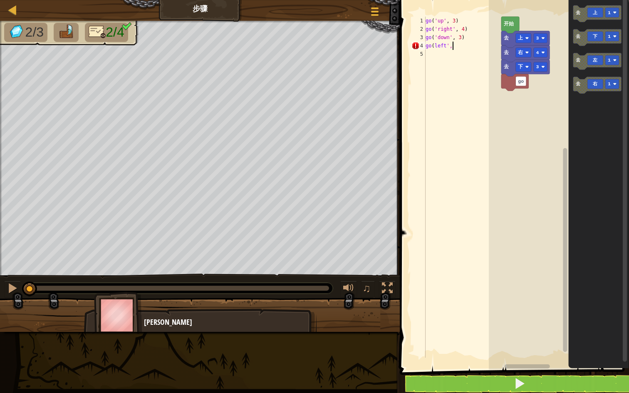
scroll to position [4, 2]
type textarea "go(left',2)"
click at [479, 333] on button at bounding box center [519, 383] width 232 height 19
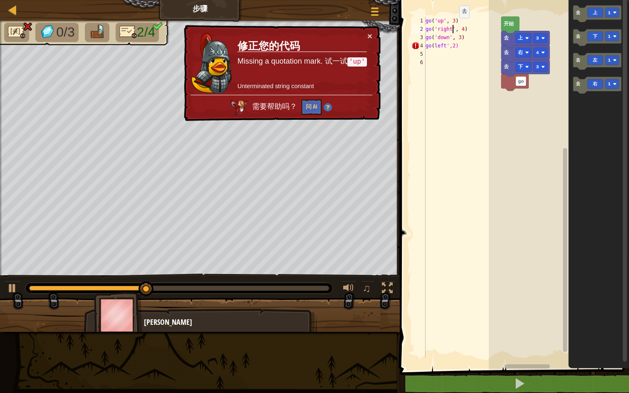
click at [452, 30] on div "go ( 'up' , 3 ) go ( 'right' , 4 ) go ( 'down' , 3 ) go ( left ',2)" at bounding box center [462, 196] width 77 height 358
click at [429, 19] on div "go ( 'up' , 3 ) go ( 'right' , 4 ) go ( 'down' , 3 ) go ( left ',2)" at bounding box center [462, 196] width 77 height 358
click at [453, 46] on div "go ( 'up' , 3 ) go ( 'right' , 4 ) go ( 'down' , 3 ) go ( left ',2)" at bounding box center [462, 196] width 77 height 358
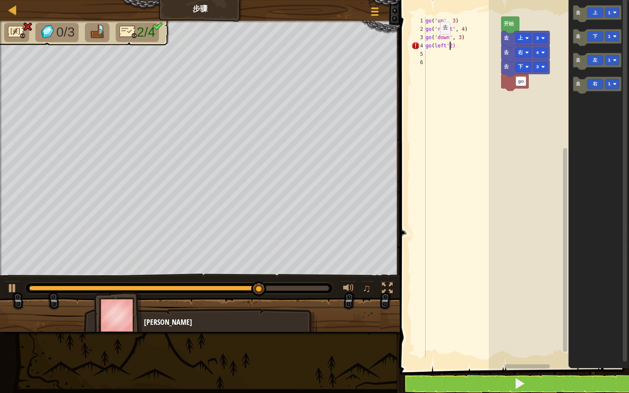
click at [433, 47] on div "go ( 'up' , 3 ) go ( 'right' , 4 ) go ( 'down' , 3 ) go ( left '2)" at bounding box center [462, 196] width 77 height 358
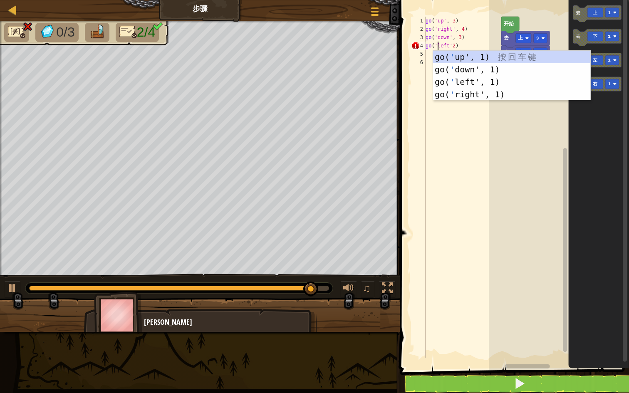
scroll to position [4, 1]
click at [452, 43] on div "go ( 'up' , 3 ) go ( 'right' , 4 ) go ( 'down' , 3 ) go ( 'left' 2 )" at bounding box center [462, 196] width 77 height 358
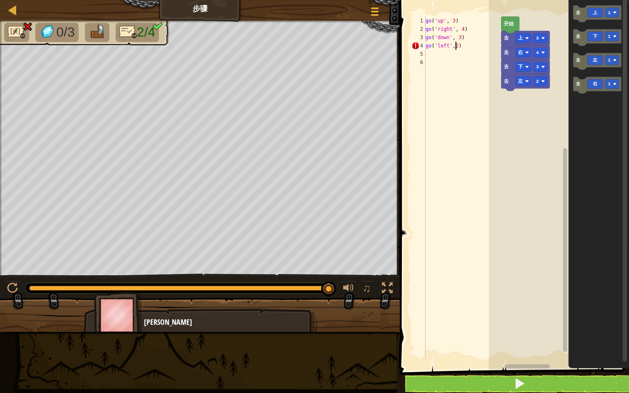
scroll to position [4, 2]
type textarea "go('left',2)"
click at [458, 333] on button at bounding box center [519, 383] width 232 height 19
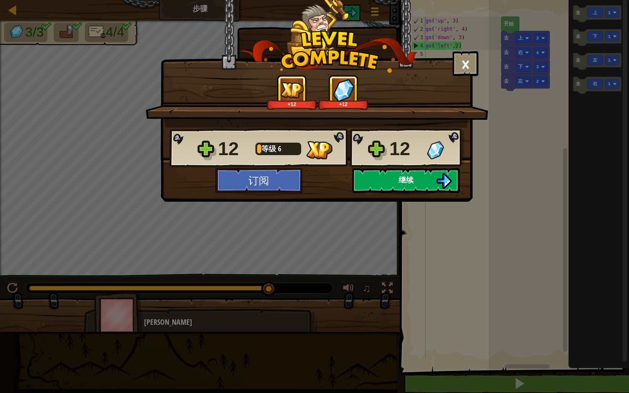
click at [405, 178] on span "继续" at bounding box center [405, 180] width 15 height 10
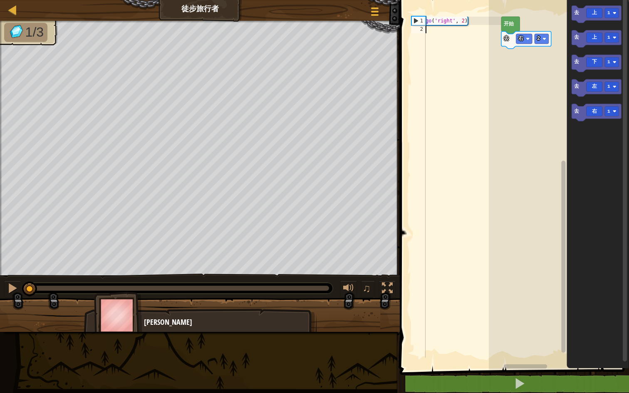
click at [448, 29] on div "go ( 'right' , 2 )" at bounding box center [462, 196] width 77 height 358
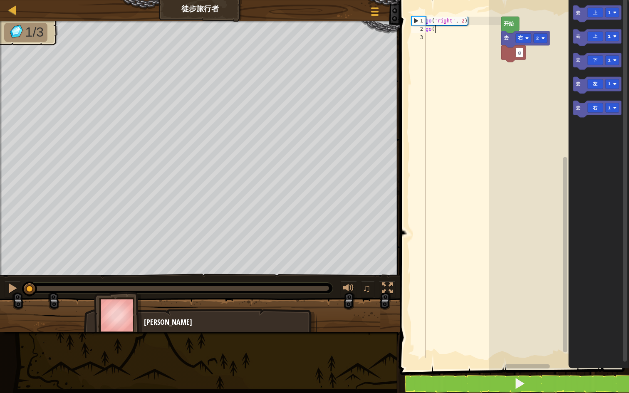
scroll to position [4, 0]
type textarea "go('up', 3)"
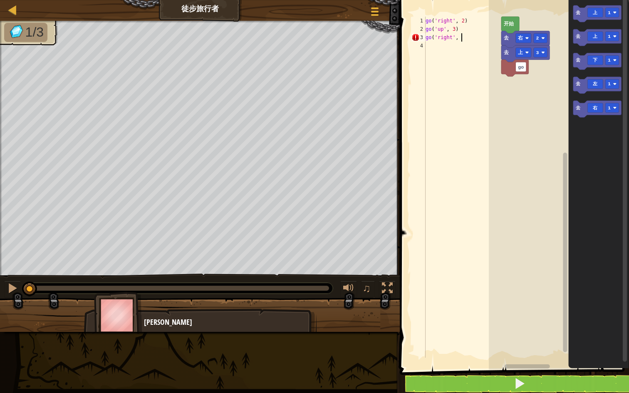
scroll to position [4, 3]
type textarea "go('right', 2)"
click at [491, 333] on button at bounding box center [519, 383] width 232 height 19
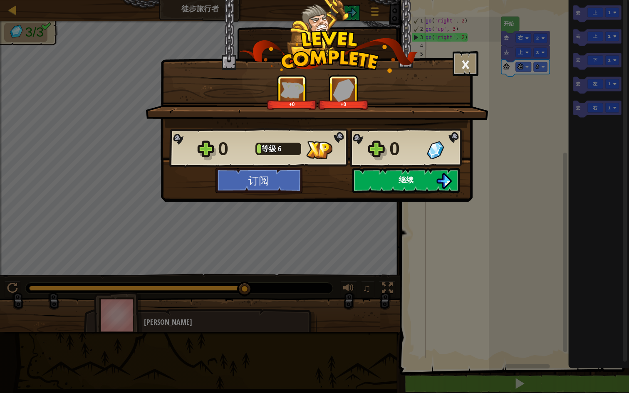
click at [430, 182] on button "继续" at bounding box center [405, 180] width 107 height 25
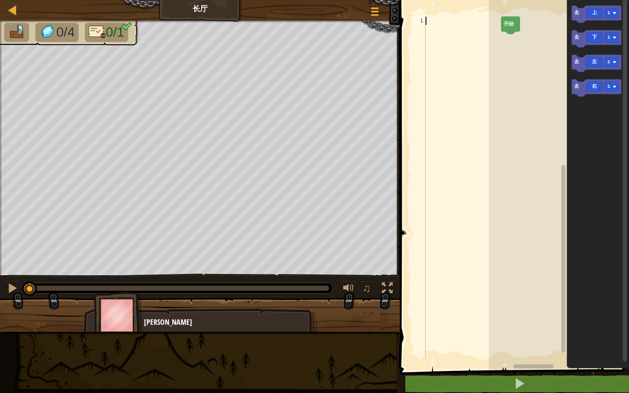
click at [454, 24] on div at bounding box center [462, 196] width 77 height 358
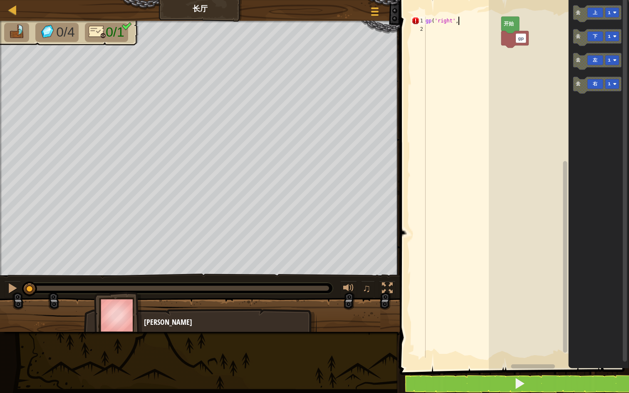
scroll to position [4, 2]
type textarea "gp('right',5)"
click at [494, 333] on button at bounding box center [519, 383] width 232 height 19
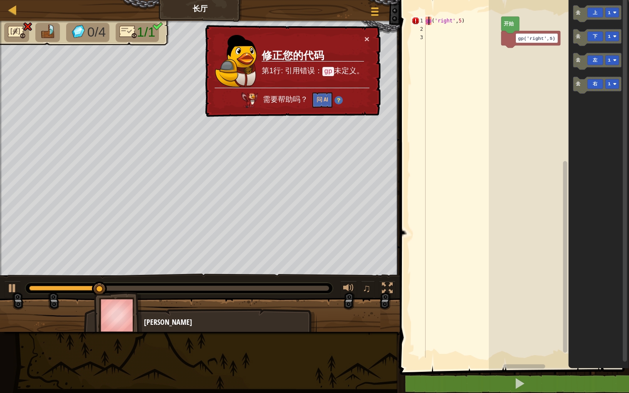
click at [429, 20] on div "gp ( 'right' , 5 )" at bounding box center [462, 196] width 77 height 358
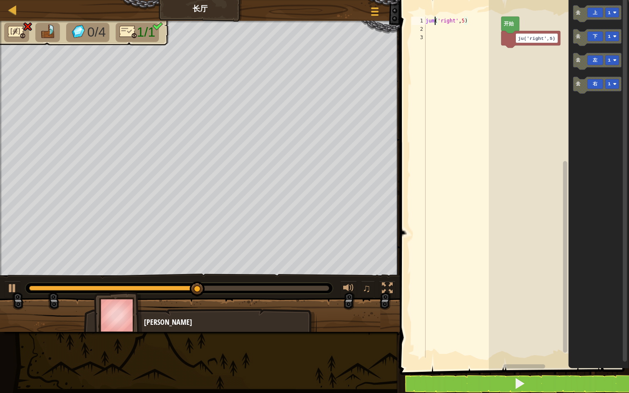
scroll to position [4, 1]
type textarea "jump ('right',5)"
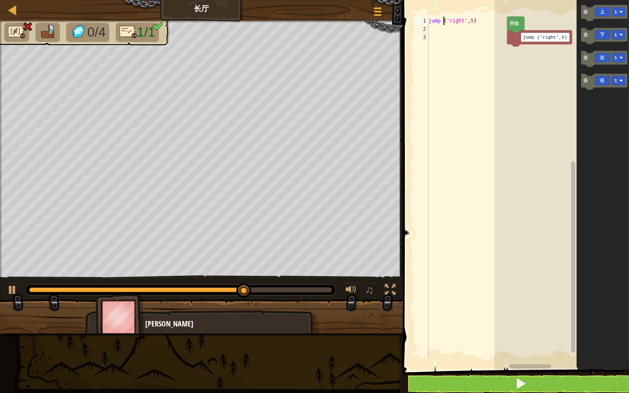
click at [451, 333] on button at bounding box center [520, 383] width 229 height 19
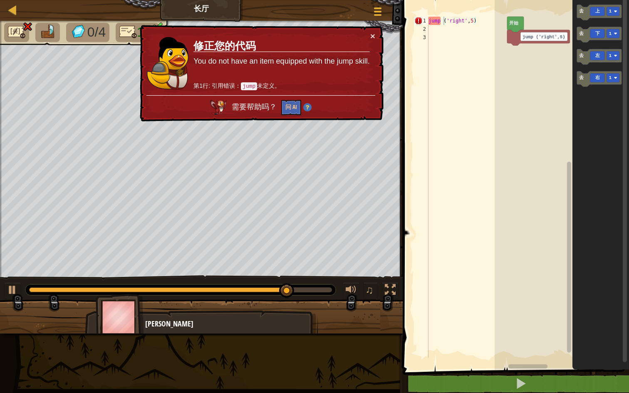
click at [436, 29] on div "jump ( 'right' , 5 )" at bounding box center [467, 196] width 80 height 358
drag, startPoint x: 439, startPoint y: 20, endPoint x: 417, endPoint y: 20, distance: 22.0
click at [417, 20] on div "1 2 3 jump ( 'right' , 5 ) הההההההההההההההההההההההההההההההההההההההההההההההההההה…" at bounding box center [459, 187] width 94 height 341
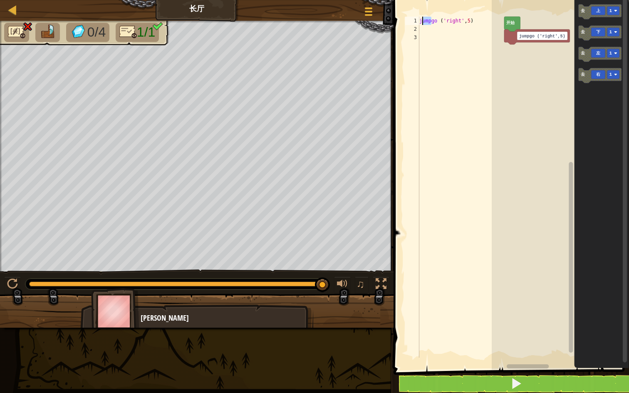
drag, startPoint x: 432, startPoint y: 21, endPoint x: 415, endPoint y: 22, distance: 17.1
click at [415, 22] on div "jumpgo ('right',5) 1 2 3 jumpgo ( 'right' , 5 ) ההההההההההההההההההההההההההההההה…" at bounding box center [453, 187] width 100 height 341
type textarea "go ('right',5)"
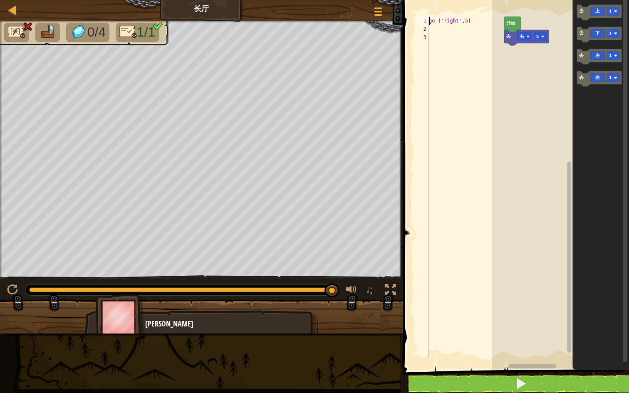
click at [459, 333] on button at bounding box center [521, 383] width 228 height 19
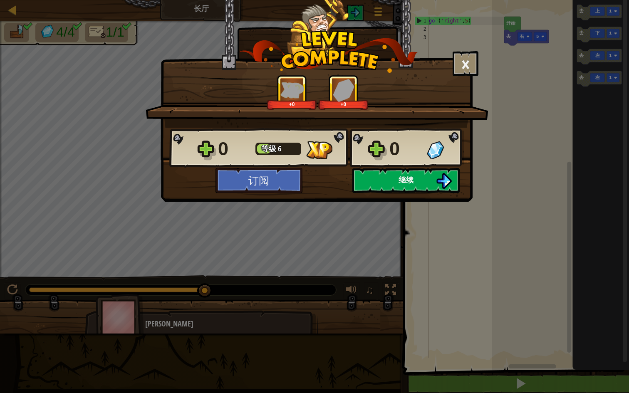
click at [427, 177] on button "继续" at bounding box center [405, 180] width 107 height 25
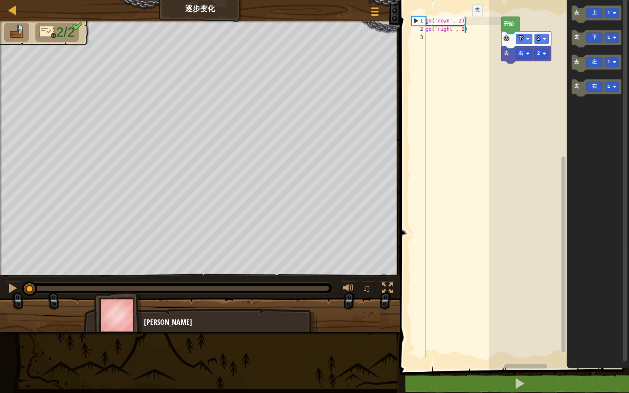
click at [465, 29] on div "go ( 'down' , 2 ) go ( 'right' , 2 )" at bounding box center [462, 196] width 77 height 358
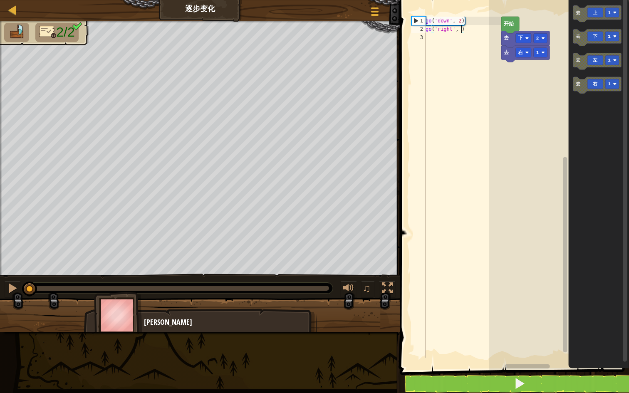
scroll to position [4, 3]
type textarea "go('right', 5)"
click at [488, 333] on button at bounding box center [519, 383] width 232 height 19
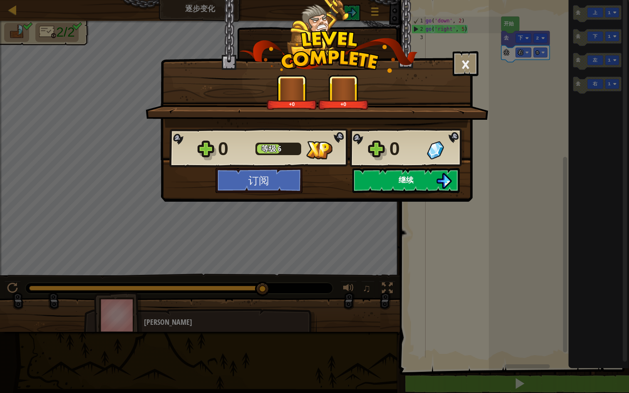
click at [414, 173] on button "继续" at bounding box center [405, 180] width 107 height 25
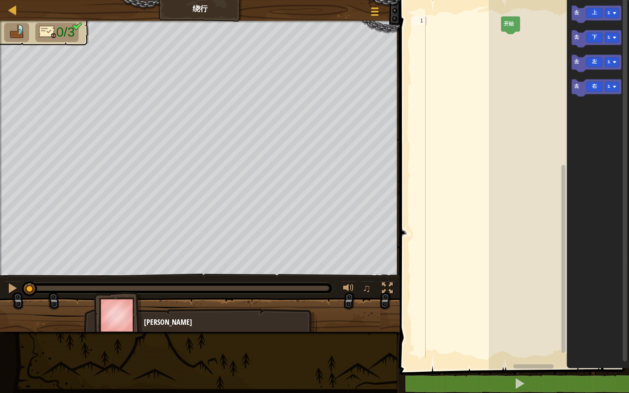
click at [441, 24] on div at bounding box center [462, 196] width 77 height 358
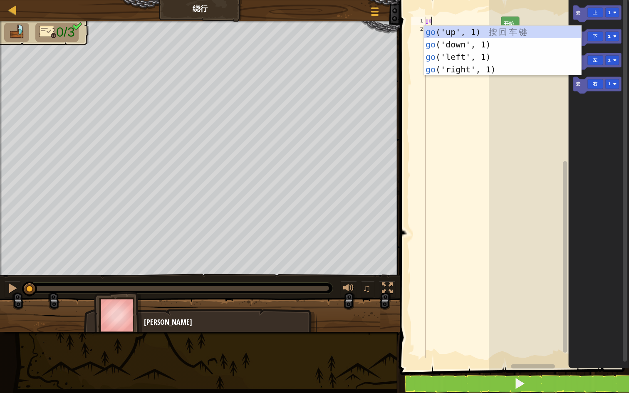
scroll to position [4, 0]
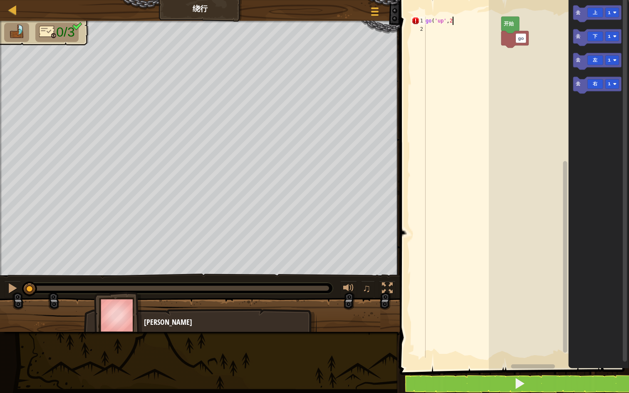
type textarea "go('up',2)"
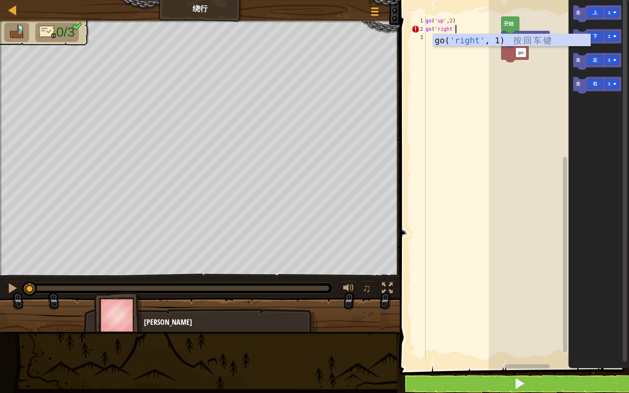
scroll to position [4, 2]
type textarea "go('right',3)"
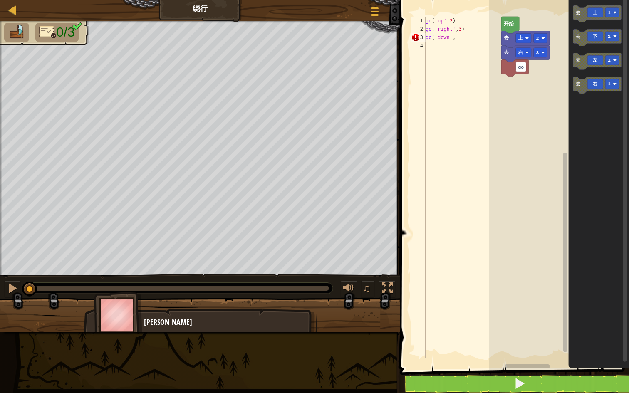
scroll to position [4, 2]
type textarea "go('down',2)"
click at [498, 333] on button at bounding box center [519, 383] width 232 height 19
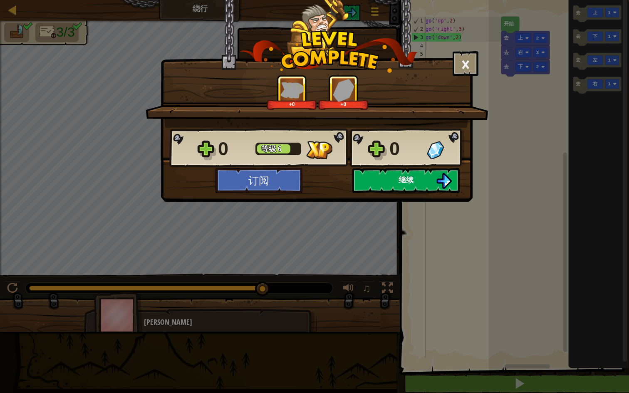
click at [421, 184] on button "继续" at bounding box center [405, 180] width 107 height 25
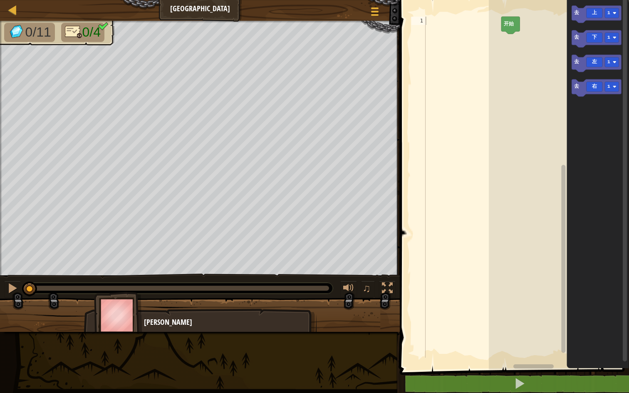
click at [444, 14] on span at bounding box center [515, 173] width 236 height 403
click at [437, 23] on div at bounding box center [462, 196] width 77 height 358
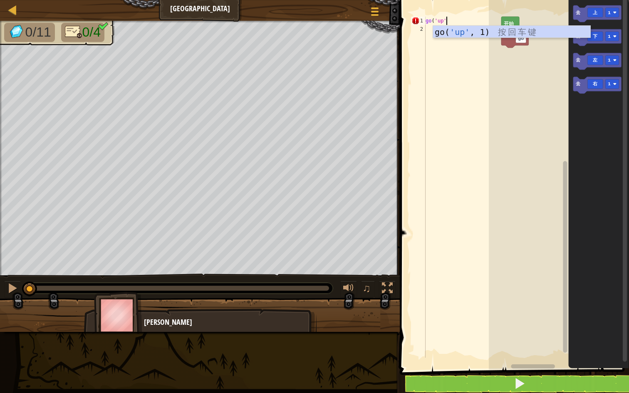
scroll to position [4, 2]
type textarea "go('up',3)"
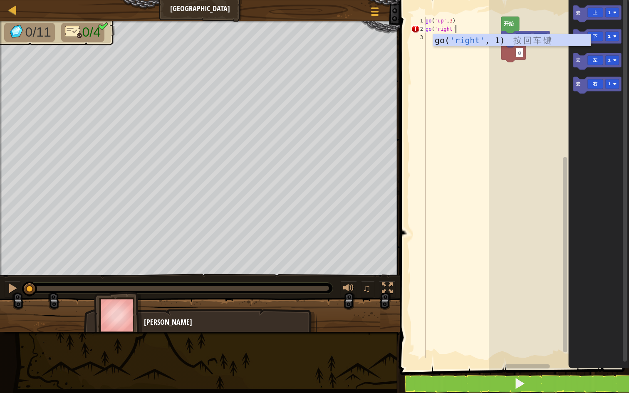
scroll to position [4, 2]
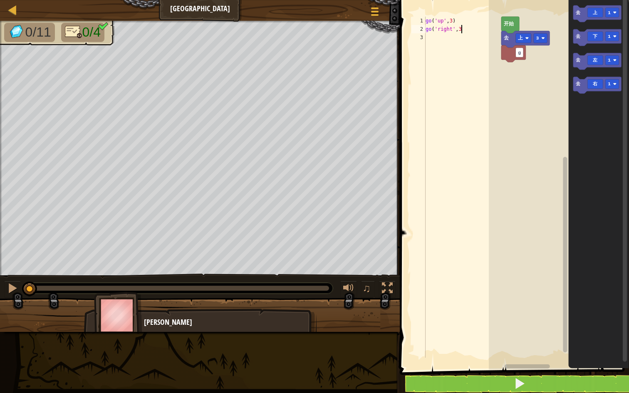
type textarea "go('right',3)"
type textarea "go('down',3)"
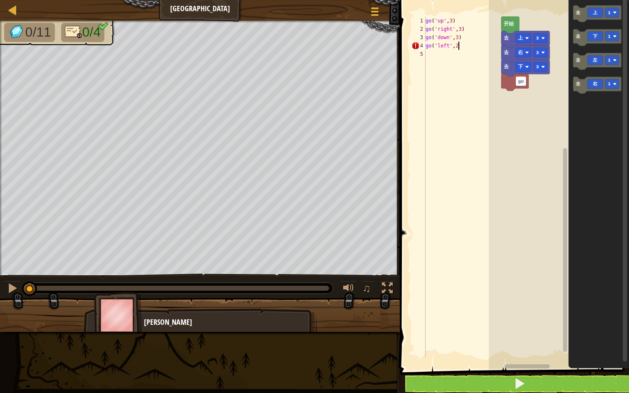
type textarea "go('left',2)"
click at [510, 26] on text "开始" at bounding box center [508, 24] width 11 height 6
click at [513, 333] on span at bounding box center [519, 384] width 12 height 12
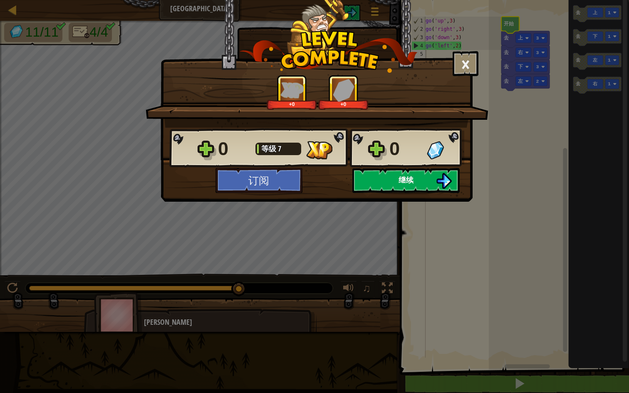
click at [410, 179] on span "继续" at bounding box center [405, 180] width 15 height 10
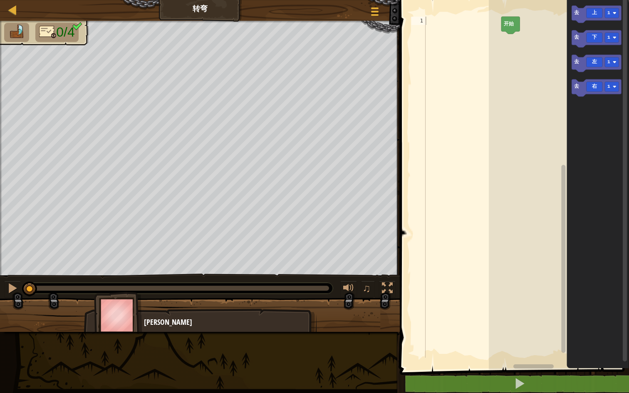
click at [440, 25] on div at bounding box center [462, 196] width 77 height 358
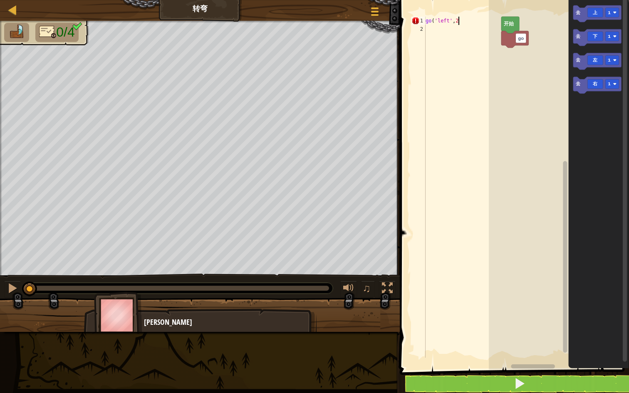
scroll to position [4, 2]
type textarea "go('left',2)"
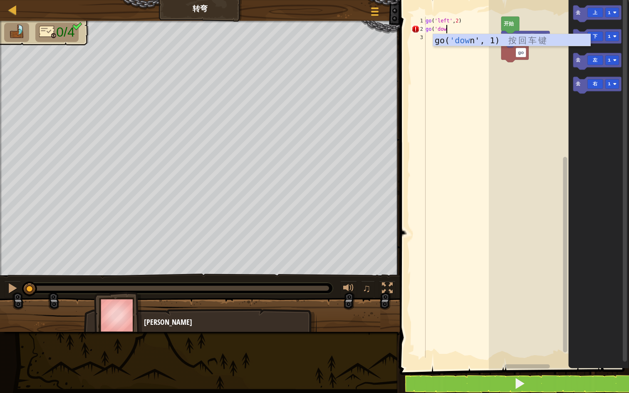
scroll to position [4, 2]
type textarea "go('down', 2)"
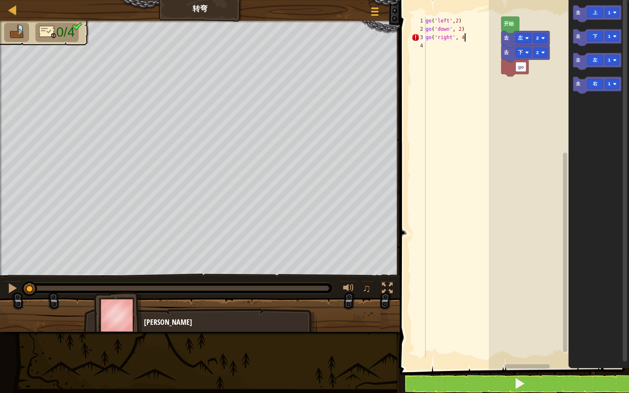
scroll to position [4, 3]
type textarea "go('right', 4)"
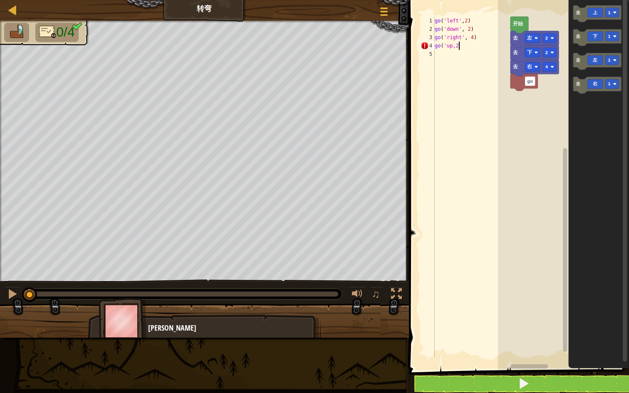
scroll to position [4, 2]
click at [452, 47] on div "go ( 'left' , 2 ) go ( 'down' , 2 ) go ( 'right' , 4 ) go ( 'up,2)" at bounding box center [471, 196] width 77 height 358
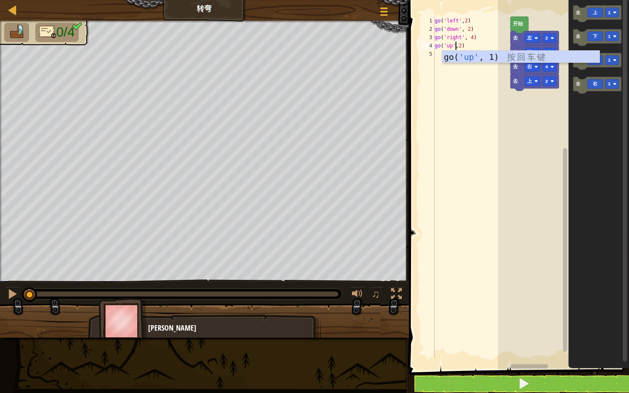
click at [503, 333] on button at bounding box center [523, 383] width 222 height 19
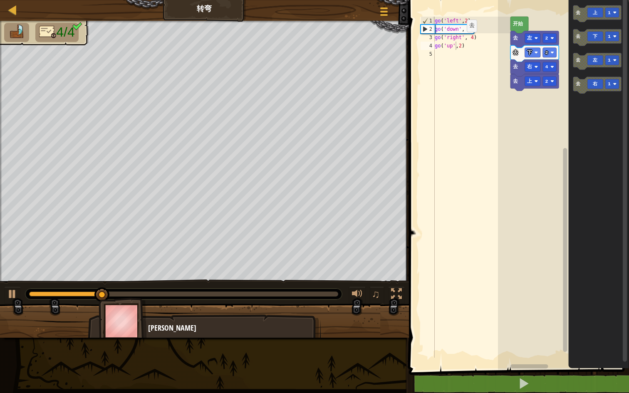
click at [460, 44] on div "go ( 'left' , 2 ) go ( 'down' , 2 ) go ( 'right' , 4 ) go ( 'up' , 2 )" at bounding box center [471, 196] width 77 height 358
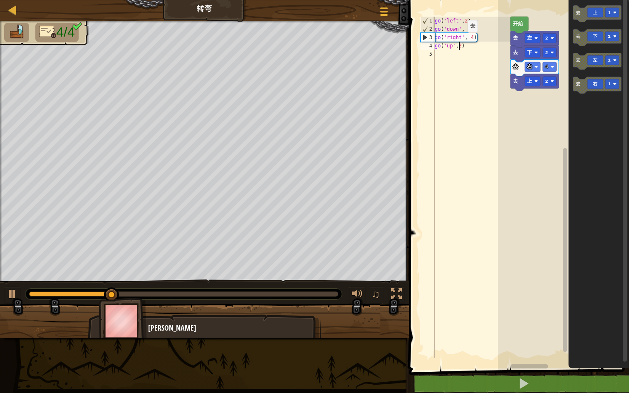
click at [461, 44] on div "go ( 'left' , 2 ) go ( 'down' , 2 ) go ( 'right' , 4 ) go ( 'up' , 2 )" at bounding box center [471, 196] width 77 height 358
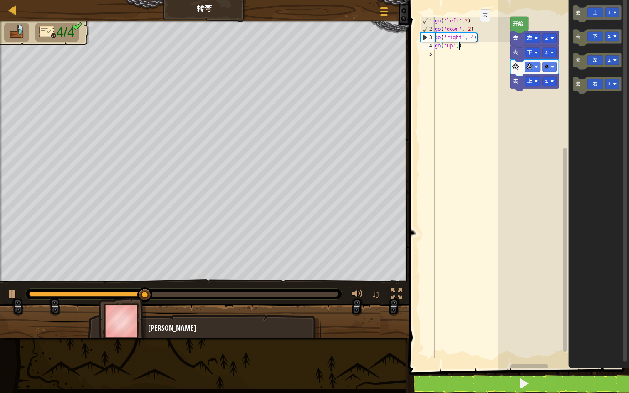
type textarea "go('up',3)"
click at [466, 153] on div "go ( 'left' , 2 ) go ( 'down' , 2 ) go ( 'right' , 4 ) go ( 'up' , 3 )" at bounding box center [471, 196] width 77 height 358
click at [522, 185] on rect "Blockly工作区" at bounding box center [563, 183] width 131 height 374
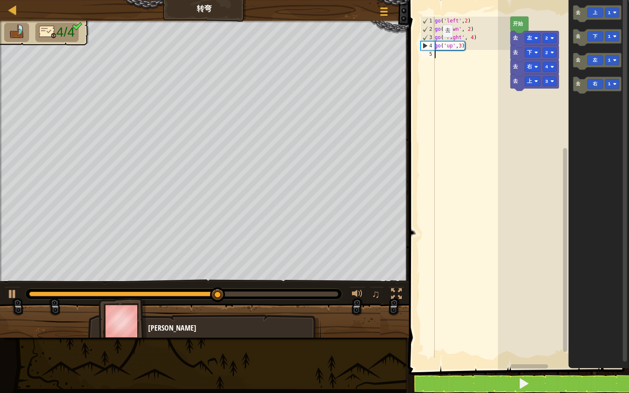
click at [425, 45] on div "4" at bounding box center [428, 46] width 14 height 8
click at [424, 45] on div "4" at bounding box center [428, 46] width 14 height 8
type textarea "go('up',3)"
click at [464, 267] on div "go ( 'left' , 2 ) go ( 'down' , 2 ) go ( 'right' , 4 ) go ( 'up' , 3 )" at bounding box center [471, 196] width 77 height 358
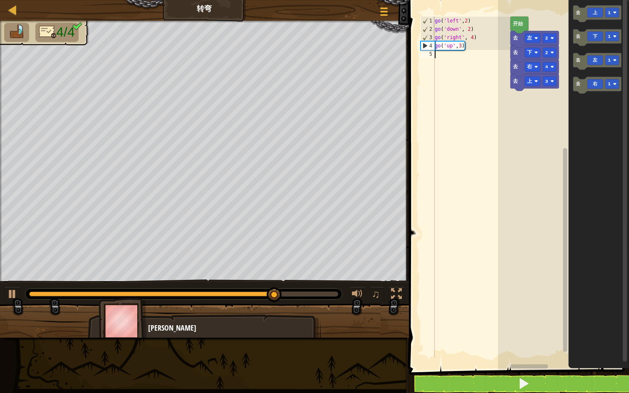
click at [463, 333] on button at bounding box center [523, 383] width 222 height 19
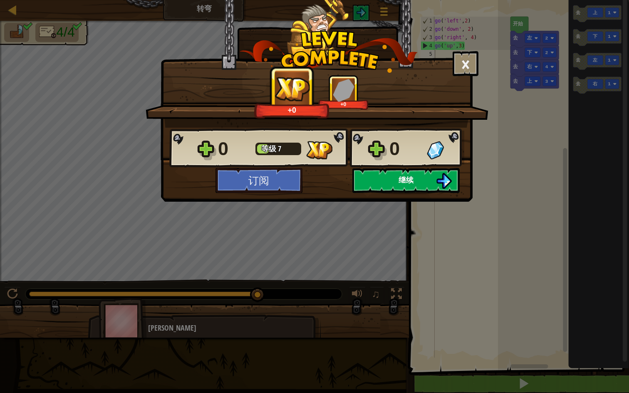
click at [404, 176] on span "继续" at bounding box center [405, 180] width 15 height 10
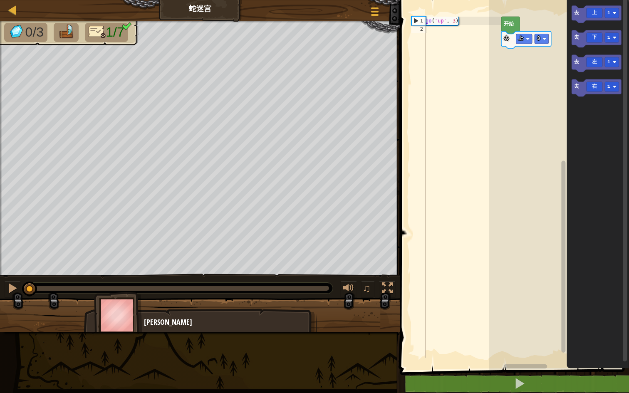
click at [449, 33] on div "go ( 'up' , 3 )" at bounding box center [462, 196] width 77 height 358
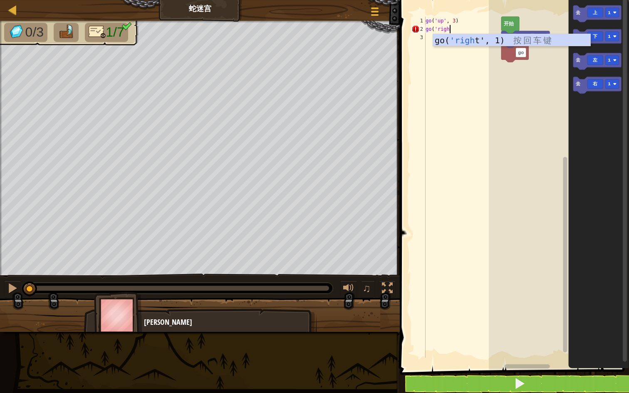
scroll to position [4, 2]
type textarea "go('right',2)"
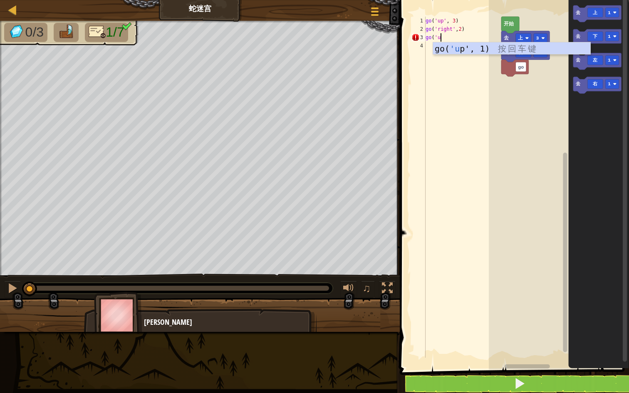
scroll to position [4, 1]
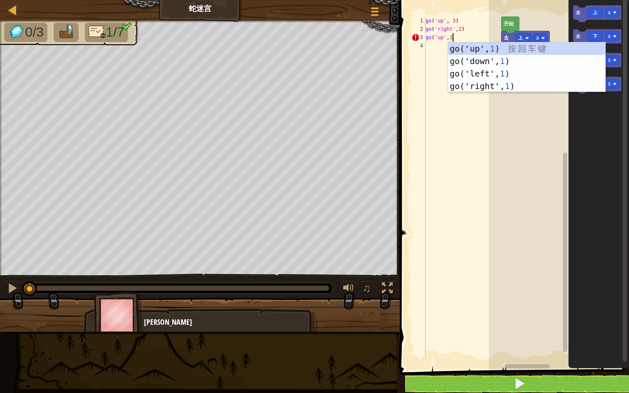
type textarea "go('up',1)"
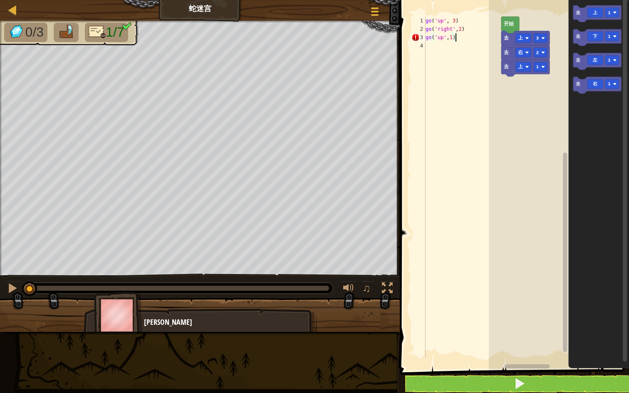
scroll to position [4, 0]
type textarea "o"
type textarea "go('up')"
type textarea "go('right',2)"
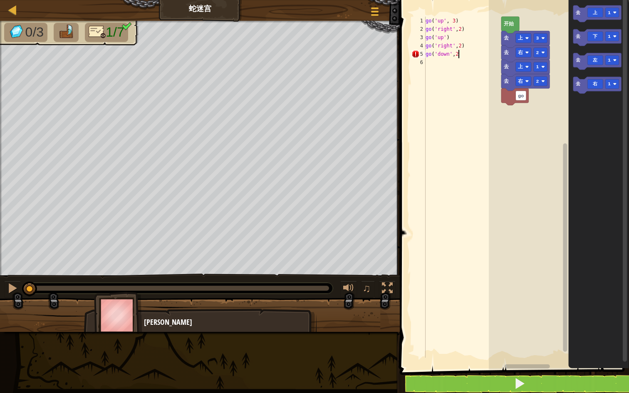
type textarea "go('down',2)"
type textarea "go('right',2)"
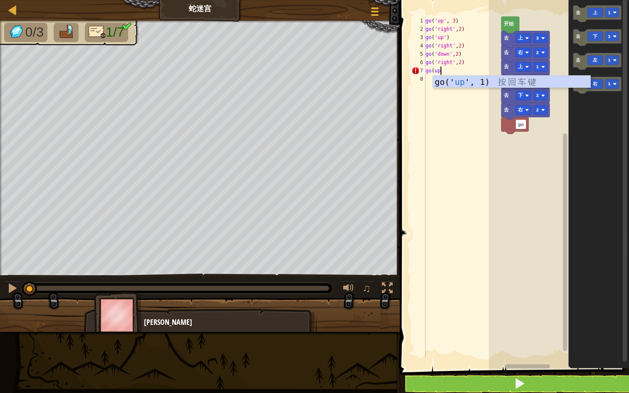
scroll to position [4, 1]
click at [434, 69] on div "go ( 'up' , 3 ) go ( 'right' , 2 ) go ( 'up' ) go ( 'right' , 2 ) go ( 'down' ,…" at bounding box center [462, 196] width 77 height 358
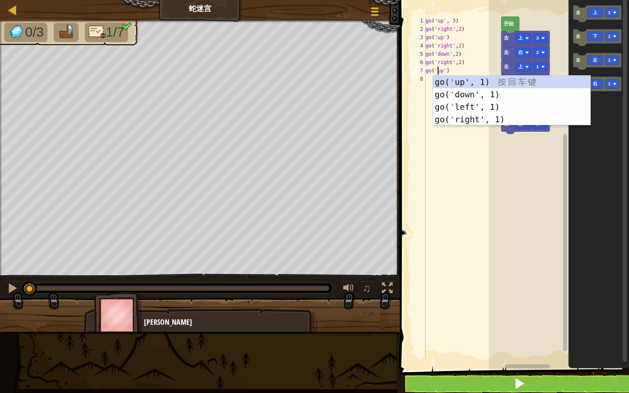
type textarea "go('up')"
click at [508, 333] on button at bounding box center [519, 383] width 232 height 19
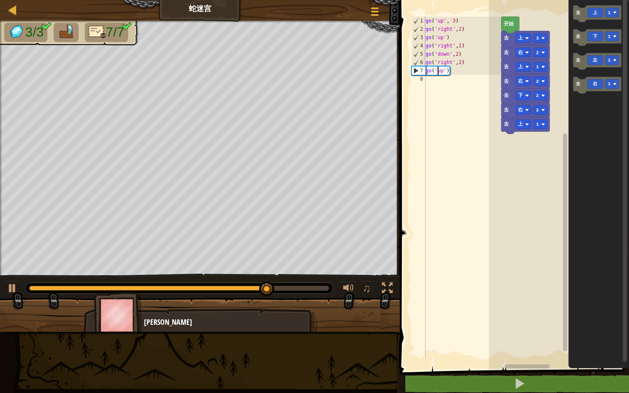
click at [449, 80] on div "go ( 'up' , 3 ) go ( 'right' , 2 ) go ( 'up' ) go ( 'right' , 2 ) go ( 'down' ,…" at bounding box center [462, 196] width 77 height 358
click at [446, 71] on div "go ( 'up' , 3 ) go ( 'right' , 2 ) go ( 'up' ) go ( 'right' , 2 ) go ( 'down' ,…" at bounding box center [462, 196] width 77 height 358
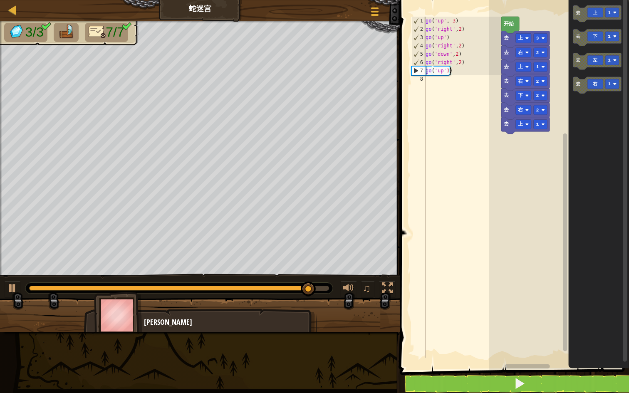
scroll to position [4, 2]
click at [447, 71] on div "go ( 'up' , 3 ) go ( 'right' , 2 ) go ( 'up' ) go ( 'right' , 2 ) go ( 'down' ,…" at bounding box center [462, 196] width 77 height 358
type textarea "go('up',3)"
click at [447, 89] on div "go ( 'up' , 3 ) go ( 'right' , 2 ) go ( 'up' ) go ( 'right' , 2 ) go ( 'down' ,…" at bounding box center [462, 196] width 77 height 358
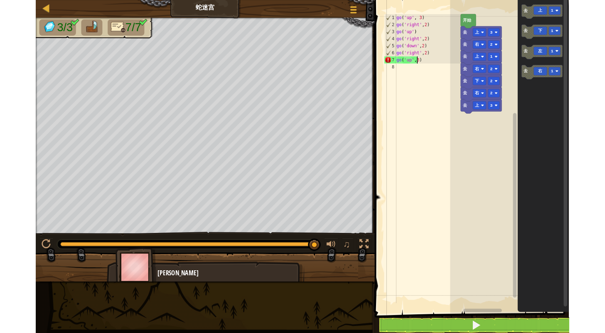
scroll to position [4, 0]
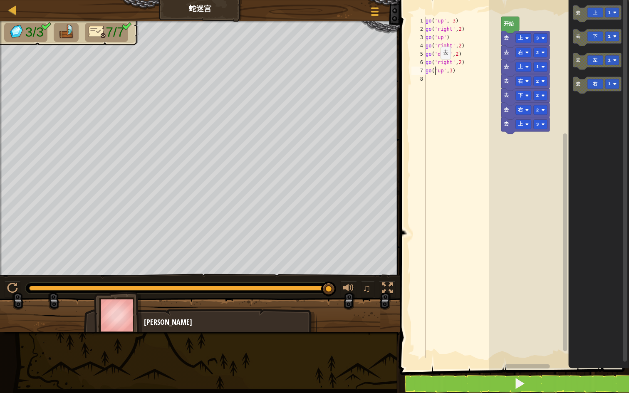
click at [434, 72] on div "go ( 'up' , 3 ) go ( 'right' , 2 ) go ( 'up' ) go ( 'right' , 2 ) go ( 'down' ,…" at bounding box center [462, 196] width 77 height 358
type textarea "go('up',3)"
click at [448, 333] on button at bounding box center [519, 383] width 232 height 19
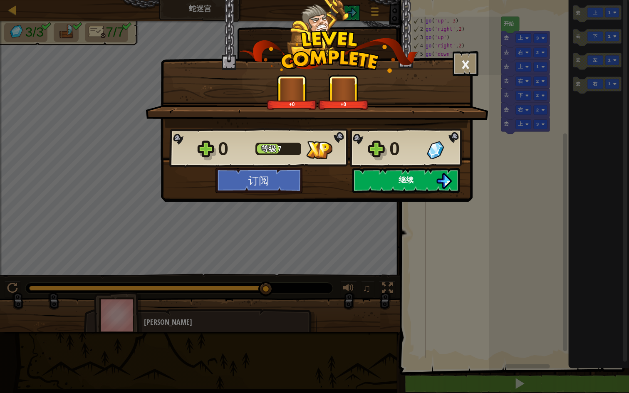
click at [415, 176] on button "继续" at bounding box center [405, 180] width 107 height 25
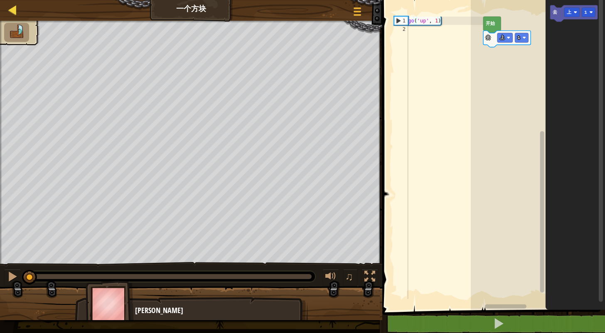
click at [15, 11] on div at bounding box center [12, 10] width 10 height 10
select select "zh-[PERSON_NAME]"
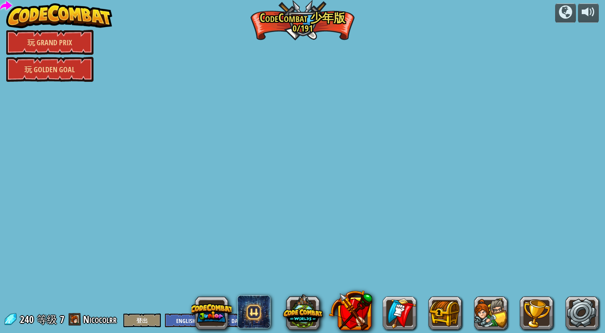
select select "zh-[PERSON_NAME]"
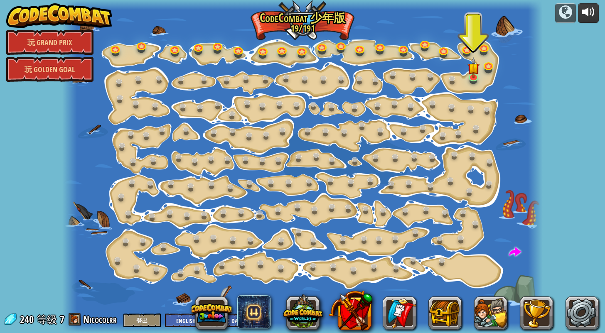
click at [583, 12] on div at bounding box center [588, 11] width 13 height 13
